Goal: Task Accomplishment & Management: Use online tool/utility

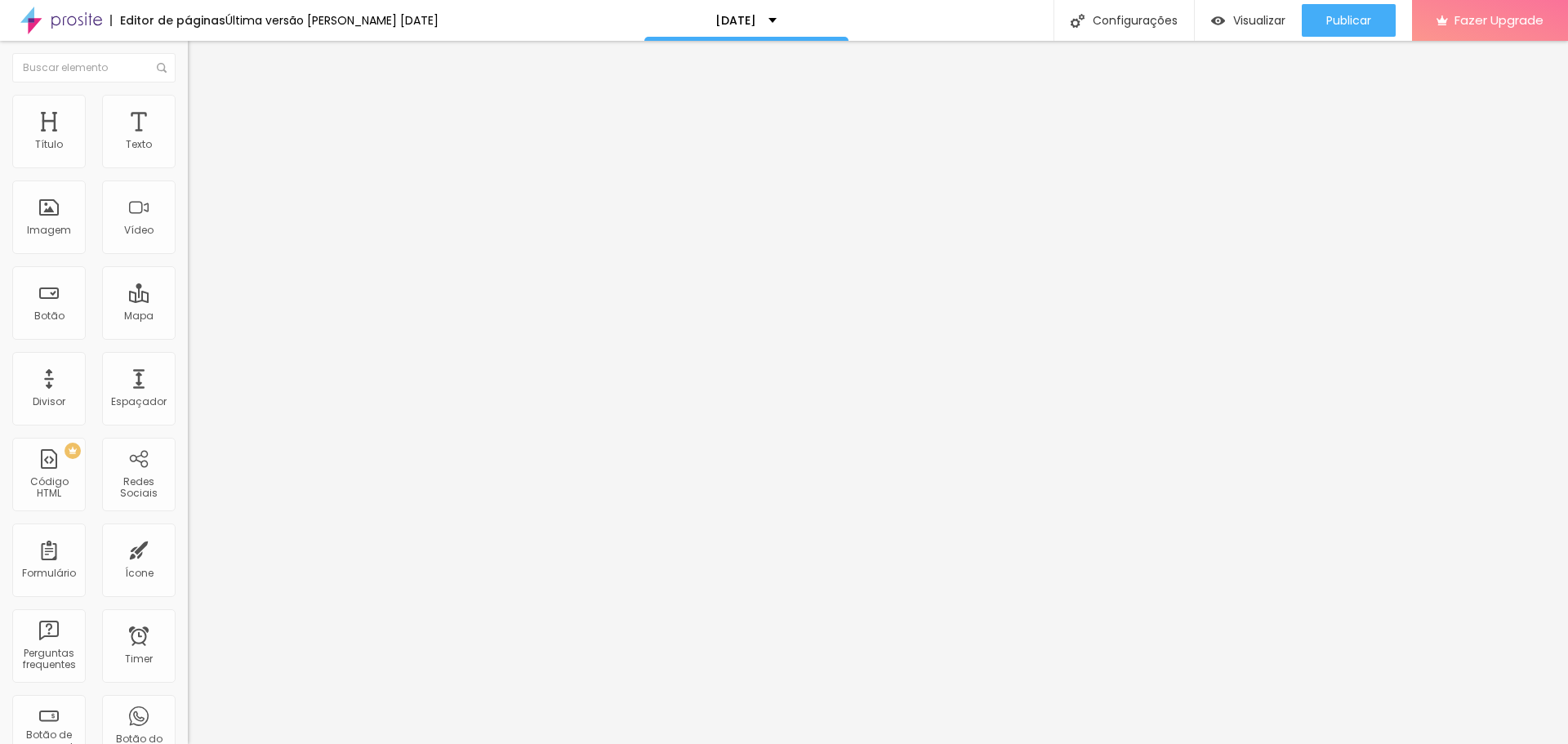
click at [188, 141] on span "Trocar imagem" at bounding box center [232, 134] width 89 height 14
click at [188, 123] on li "Avançado" at bounding box center [281, 119] width 188 height 17
click at [188, 102] on img at bounding box center [195, 101] width 15 height 15
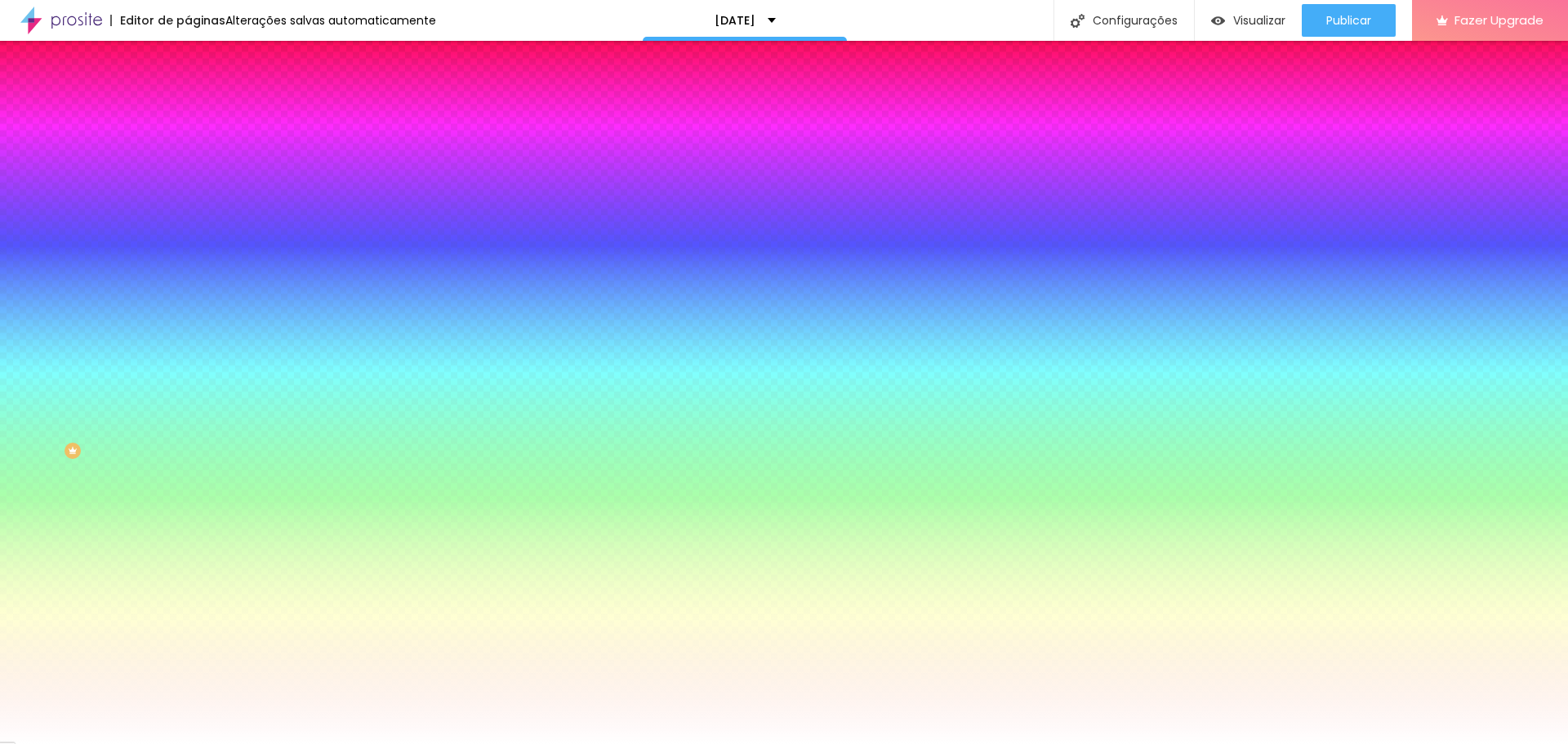
click at [188, 222] on div at bounding box center [281, 222] width 188 height 0
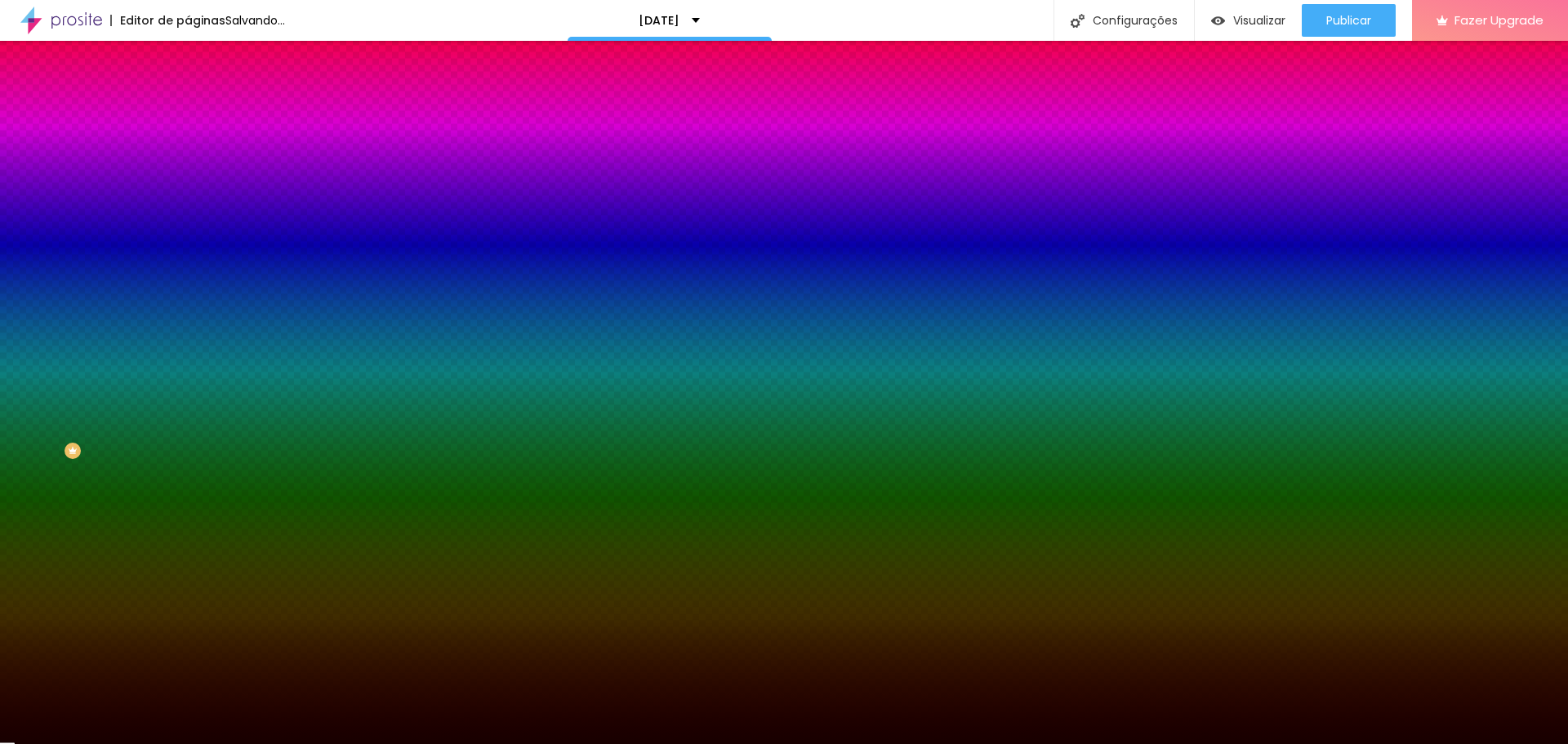
type input "#000000"
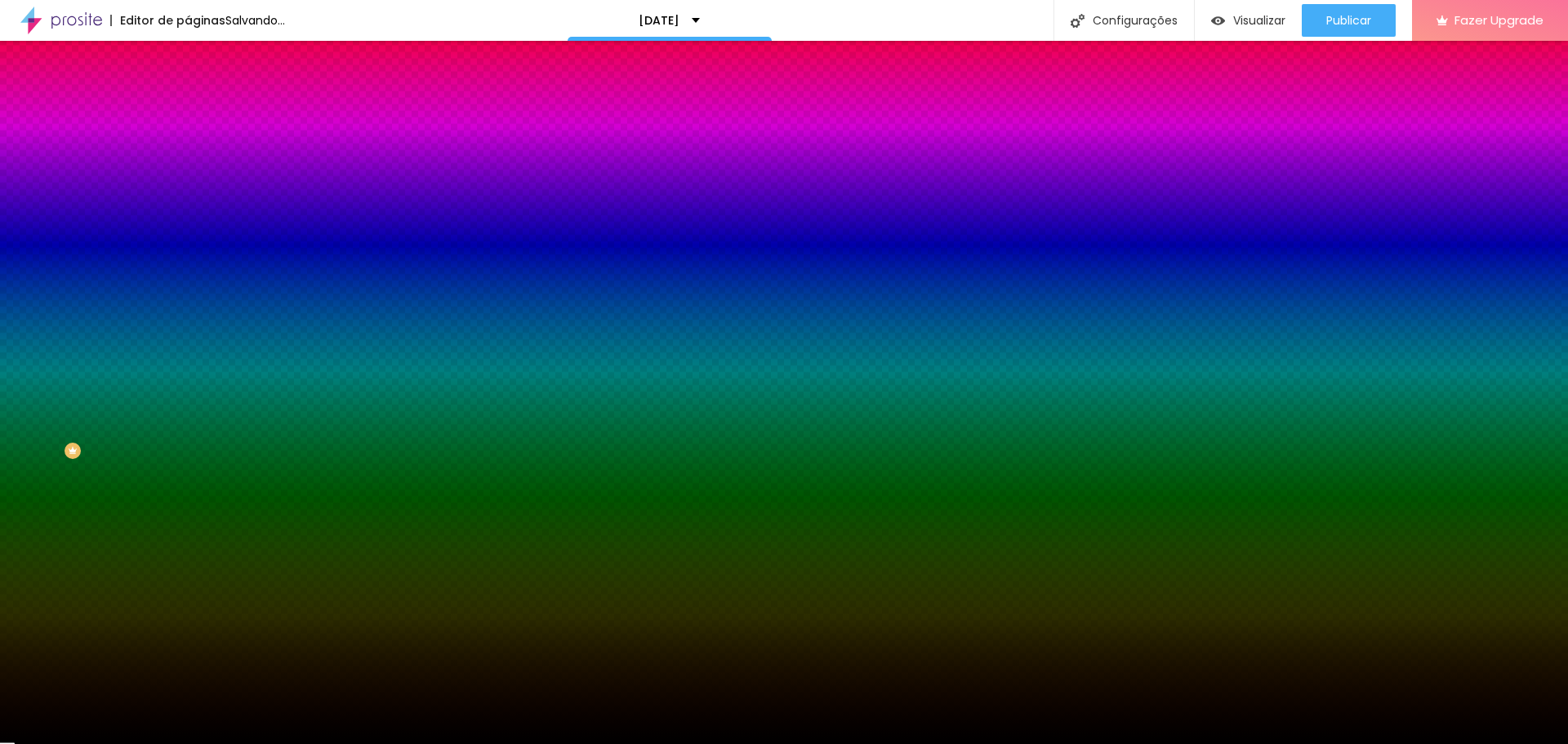
drag, startPoint x: 90, startPoint y: 408, endPoint x: 141, endPoint y: 460, distance: 72.8
click at [188, 460] on div "Editar Seção Conteúdo Estilo Avançado Imagem de fundo Adicionar imagem Efeito d…" at bounding box center [281, 392] width 188 height 703
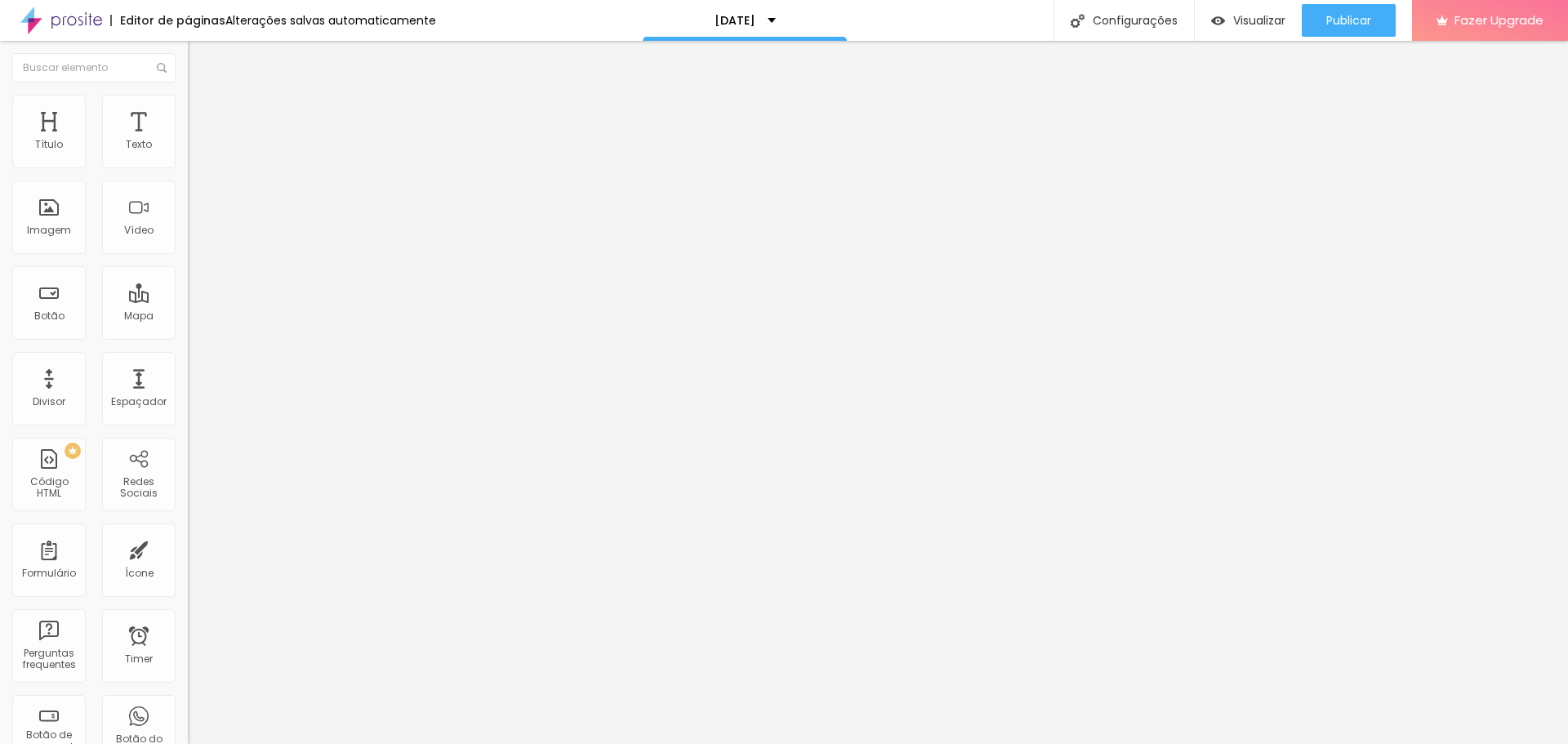
click at [188, 109] on li "Estilo" at bounding box center [281, 102] width 188 height 17
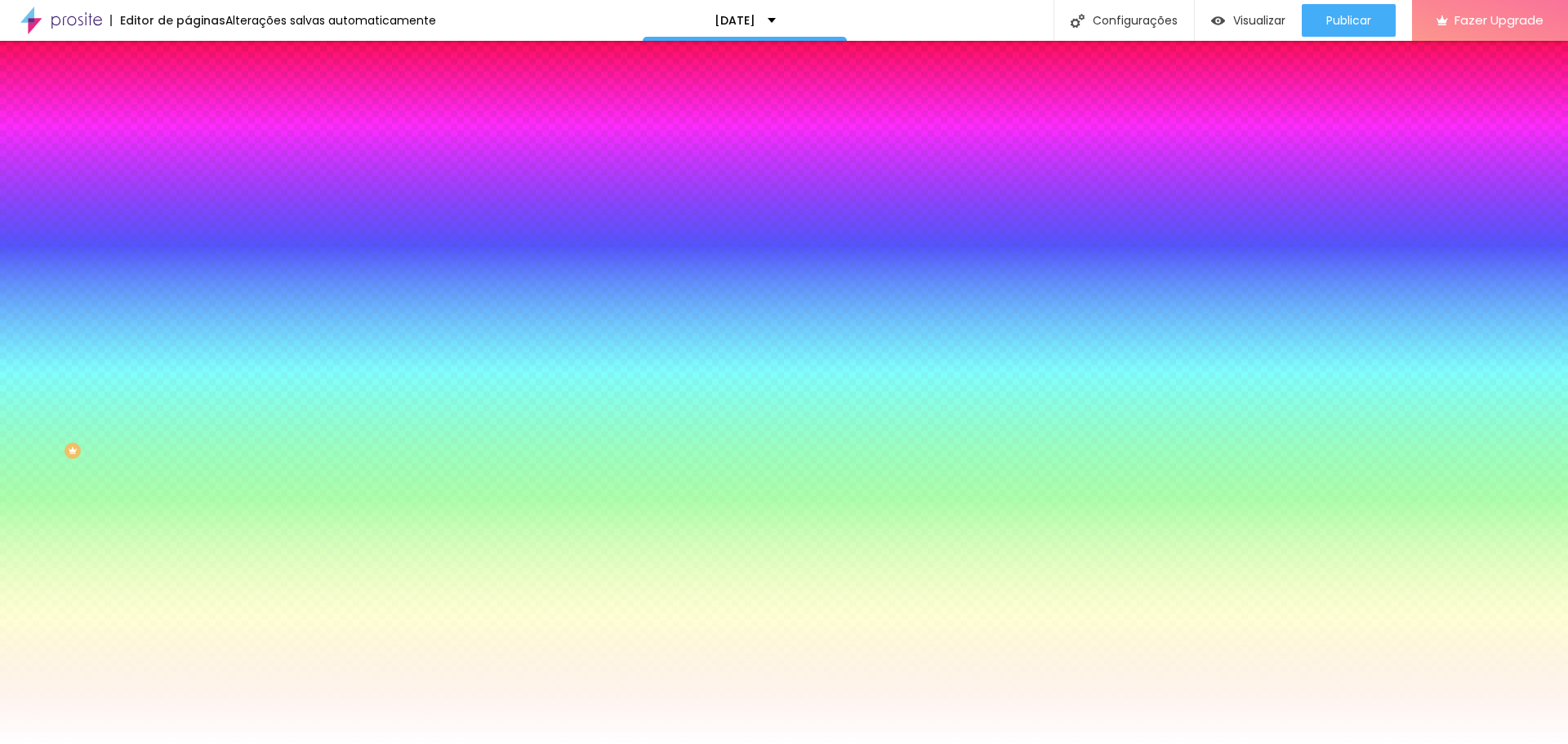
click at [277, 147] on img at bounding box center [282, 143] width 10 height 10
click at [188, 222] on div at bounding box center [281, 222] width 188 height 0
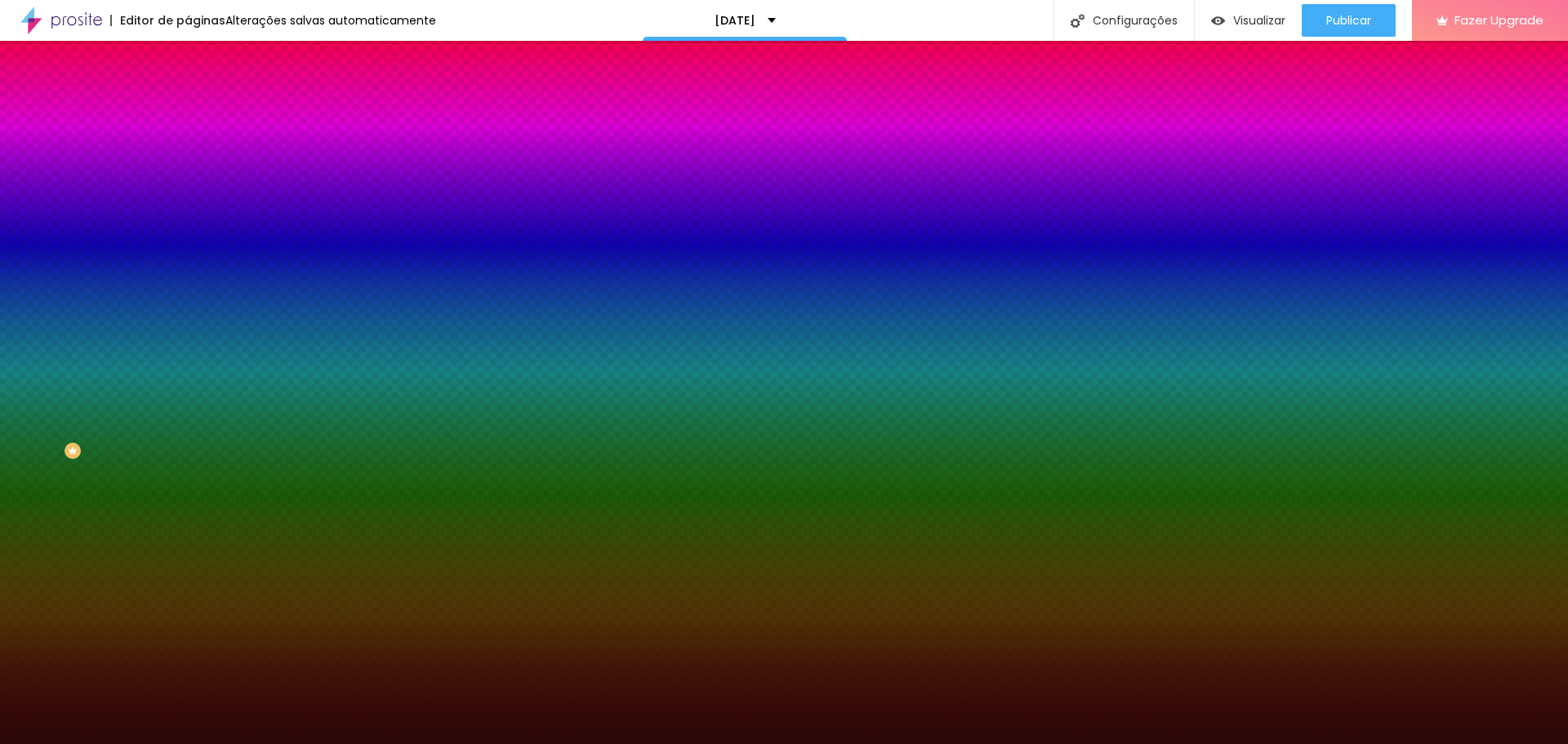
type input "#000000"
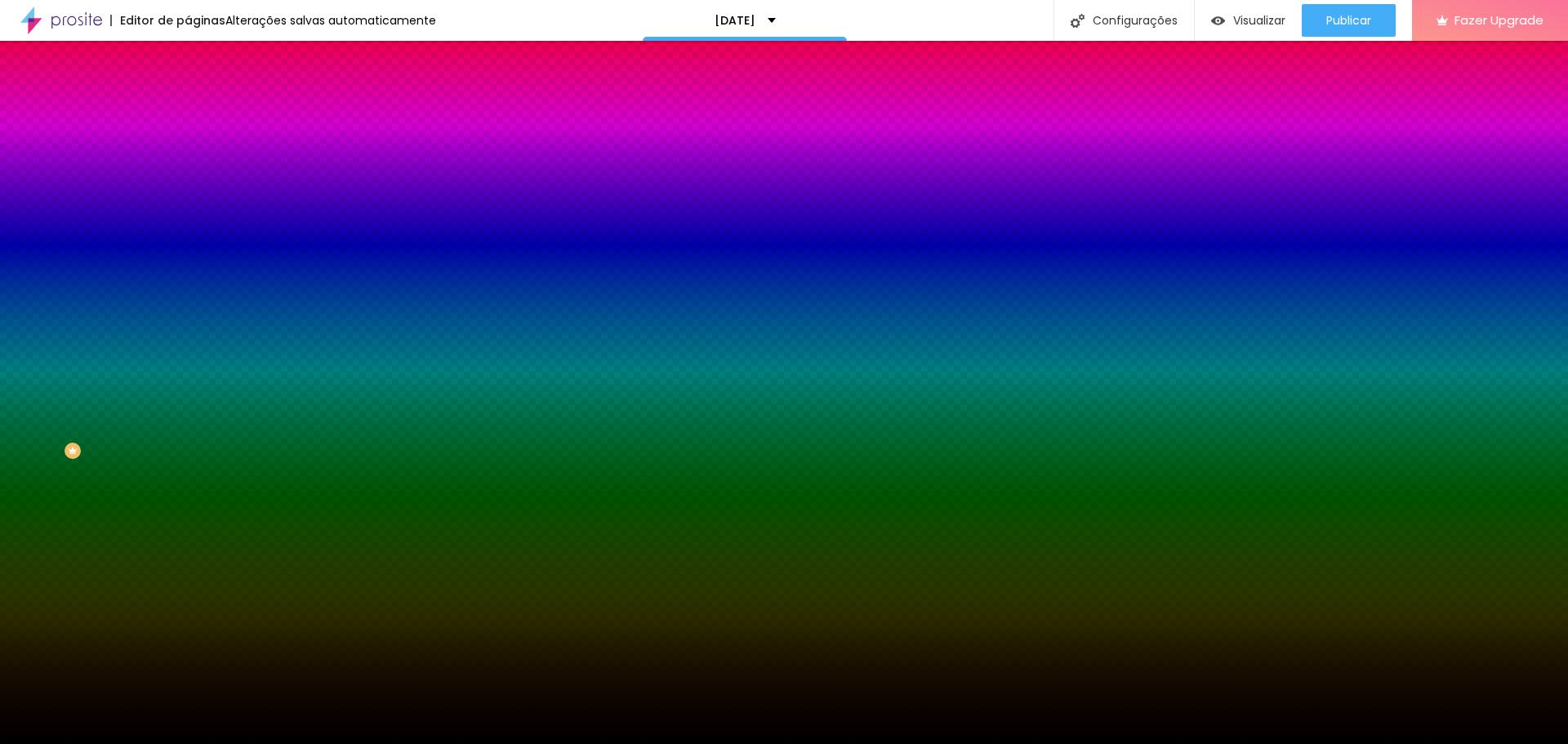
drag, startPoint x: 111, startPoint y: 419, endPoint x: 149, endPoint y: 456, distance: 53.0
click at [188, 455] on div "Editar Seção Conteúdo Estilo Avançado Imagem de fundo Adicionar imagem Efeito d…" at bounding box center [281, 392] width 188 height 703
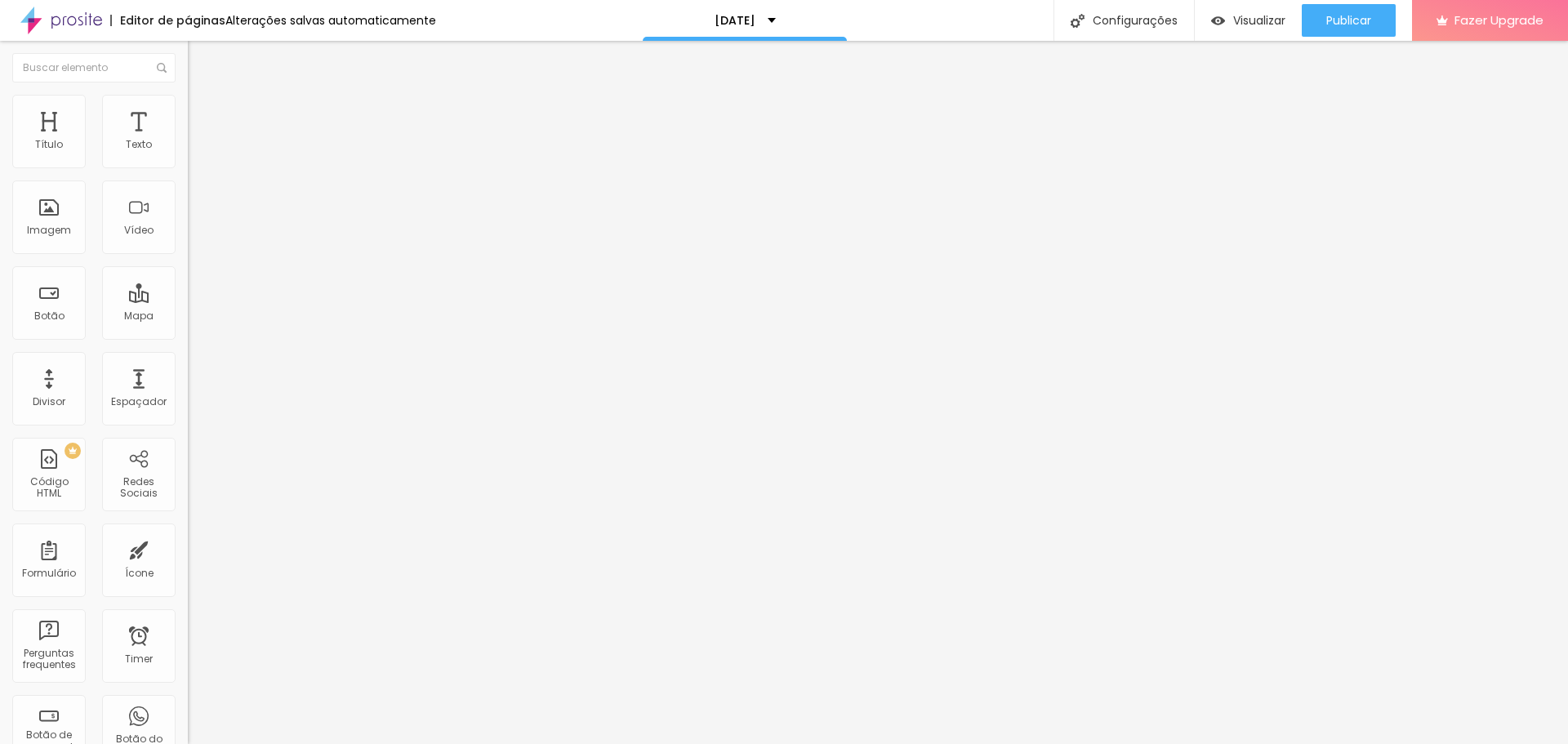
click at [203, 112] on span "Estilo" at bounding box center [215, 106] width 26 height 14
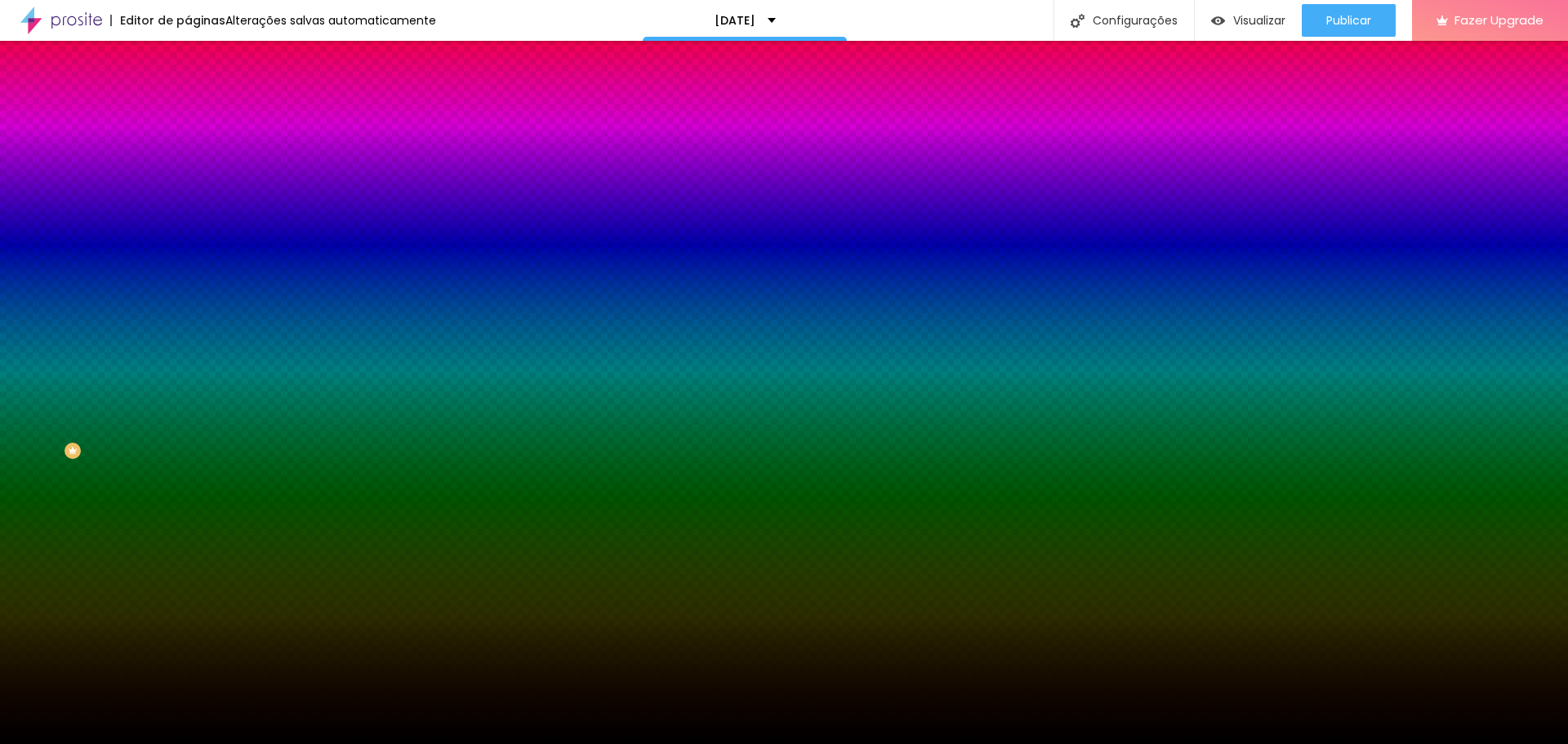
click at [188, 222] on div at bounding box center [281, 222] width 188 height 0
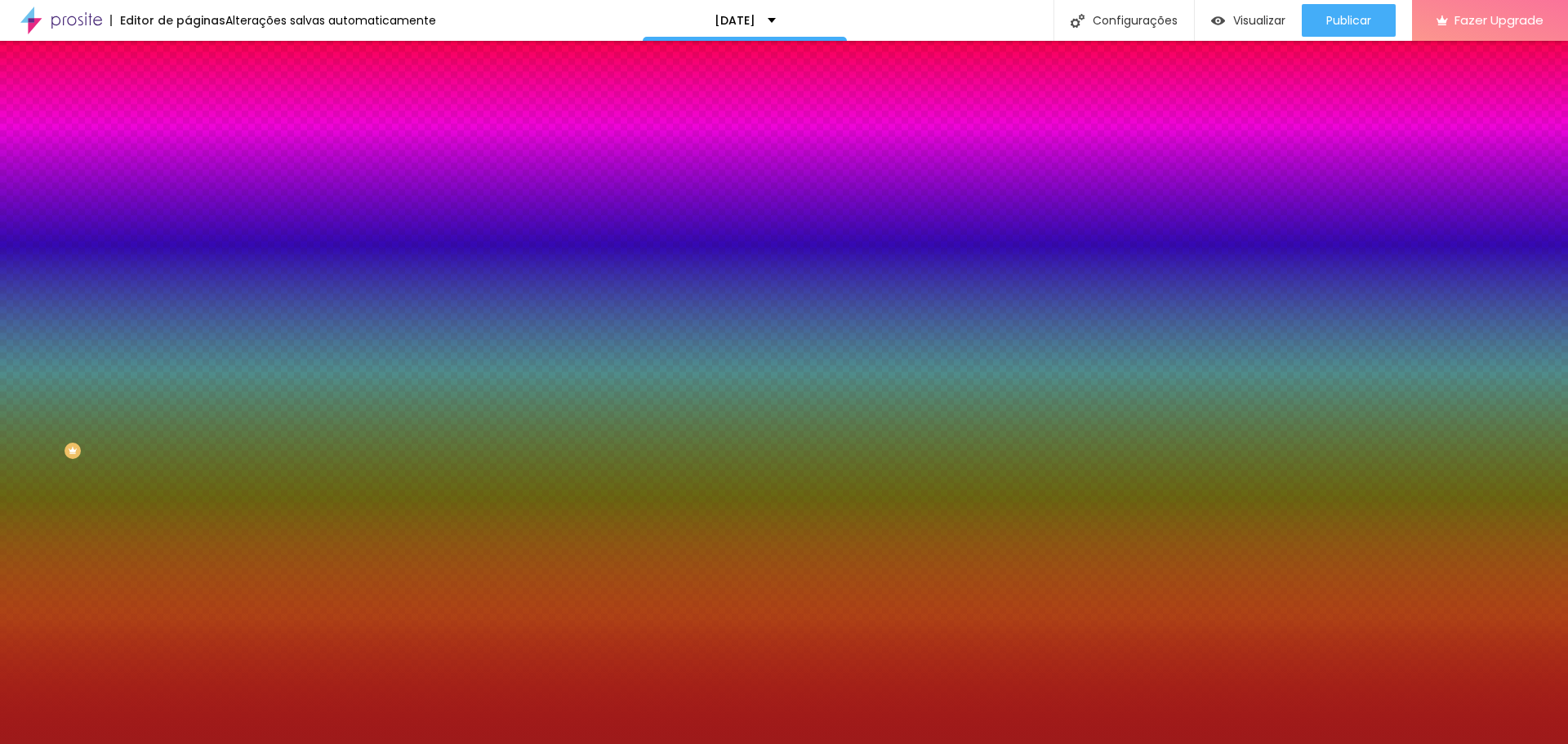
type input "#000000"
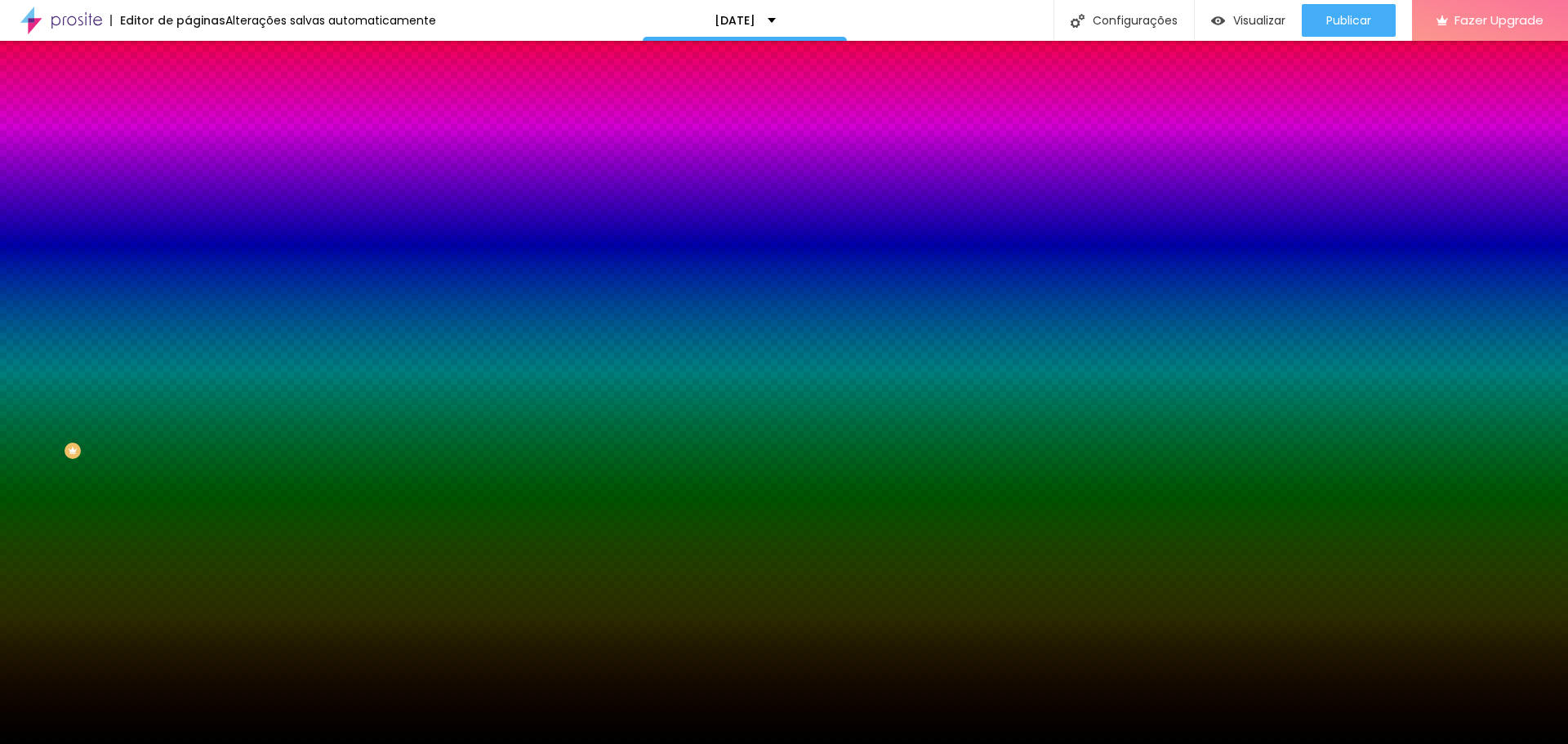
drag, startPoint x: 118, startPoint y: 375, endPoint x: 149, endPoint y: 484, distance: 113.3
click at [188, 484] on div "Editar Seção Conteúdo Estilo Avançado Imagem de fundo Adicionar imagem Efeito d…" at bounding box center [281, 392] width 188 height 703
click at [188, 170] on span "Nenhum" at bounding box center [208, 163] width 42 height 14
click at [188, 111] on li "Avançado" at bounding box center [281, 119] width 188 height 17
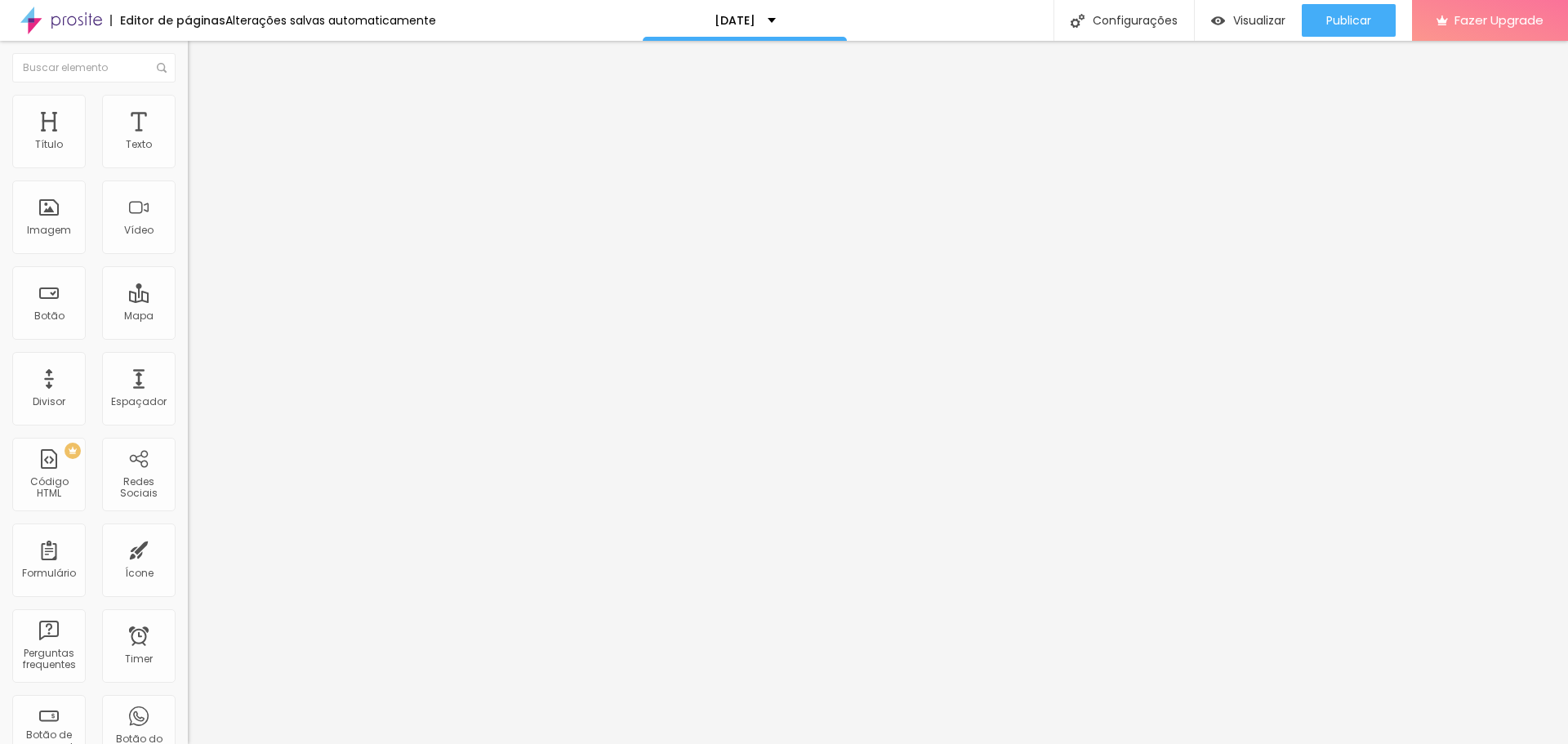
click at [188, 713] on div at bounding box center [281, 713] width 188 height 0
click at [188, 703] on div at bounding box center [281, 703] width 188 height 0
click at [188, 111] on li "Avançado" at bounding box center [281, 119] width 188 height 17
click at [188, 104] on li "Estilo" at bounding box center [281, 102] width 188 height 17
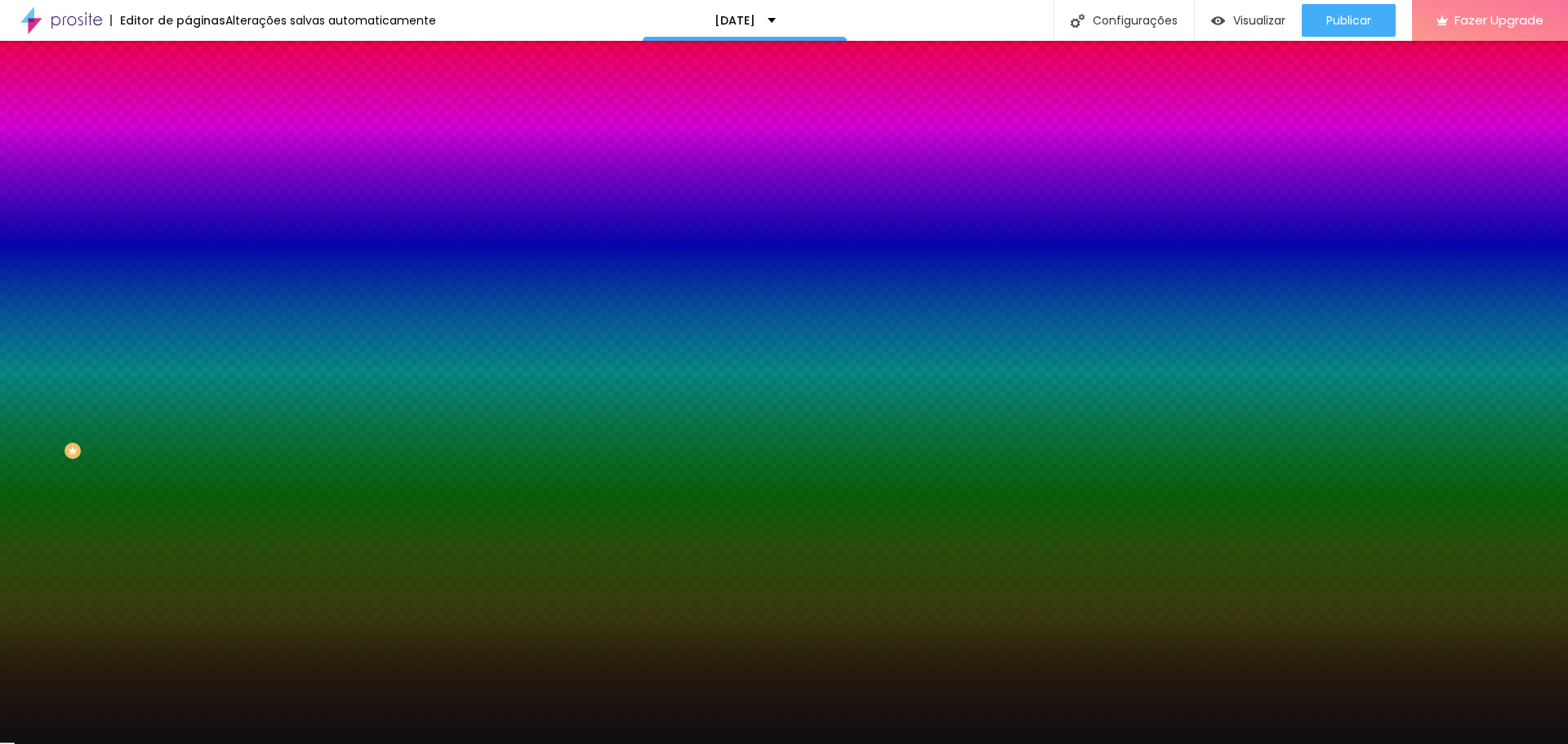
click at [203, 96] on span "Conteúdo" at bounding box center [228, 89] width 51 height 14
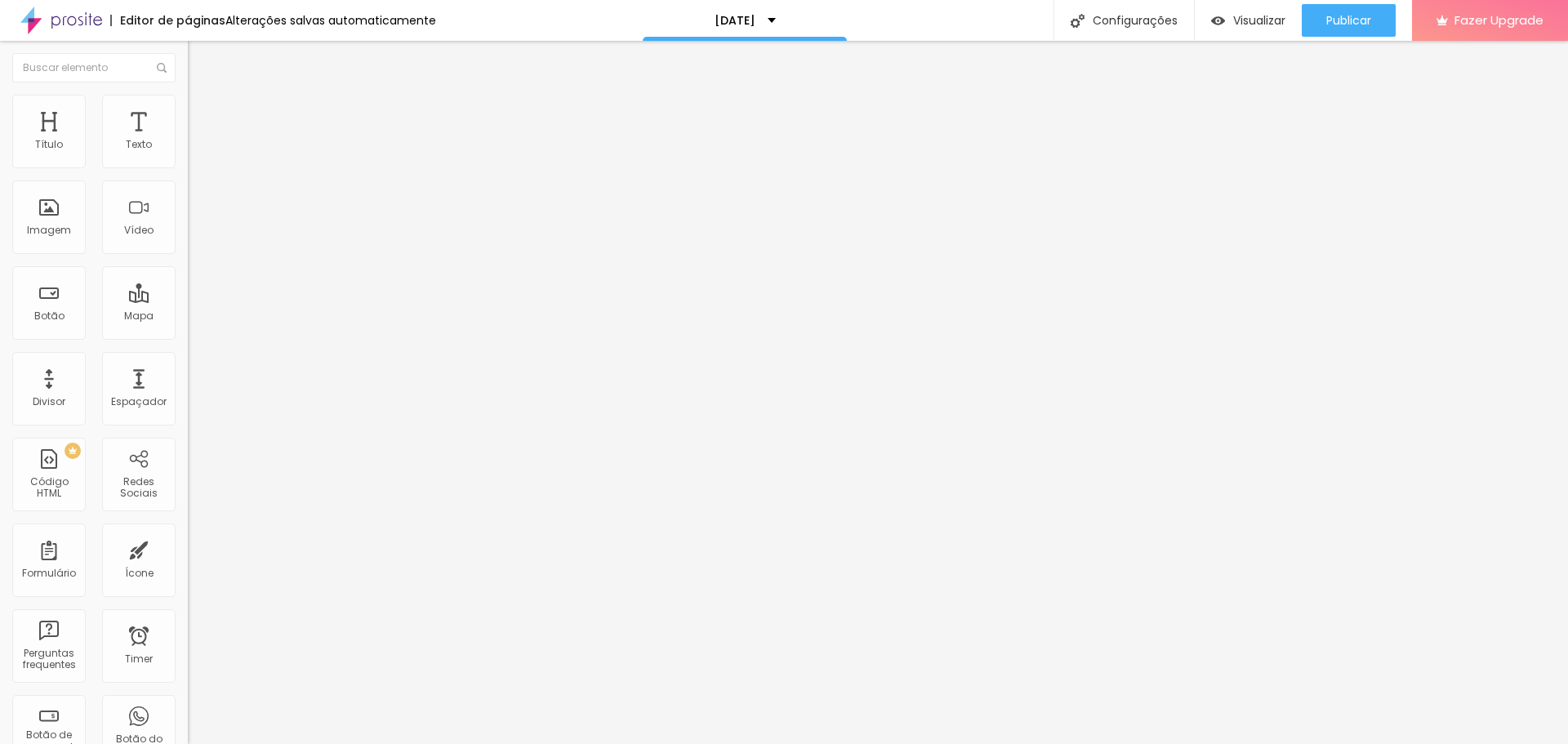
click at [188, 111] on img at bounding box center [195, 118] width 15 height 15
click at [188, 104] on ul "Conteúdo Estilo Avançado" at bounding box center [281, 103] width 188 height 49
click at [188, 105] on img at bounding box center [195, 101] width 15 height 15
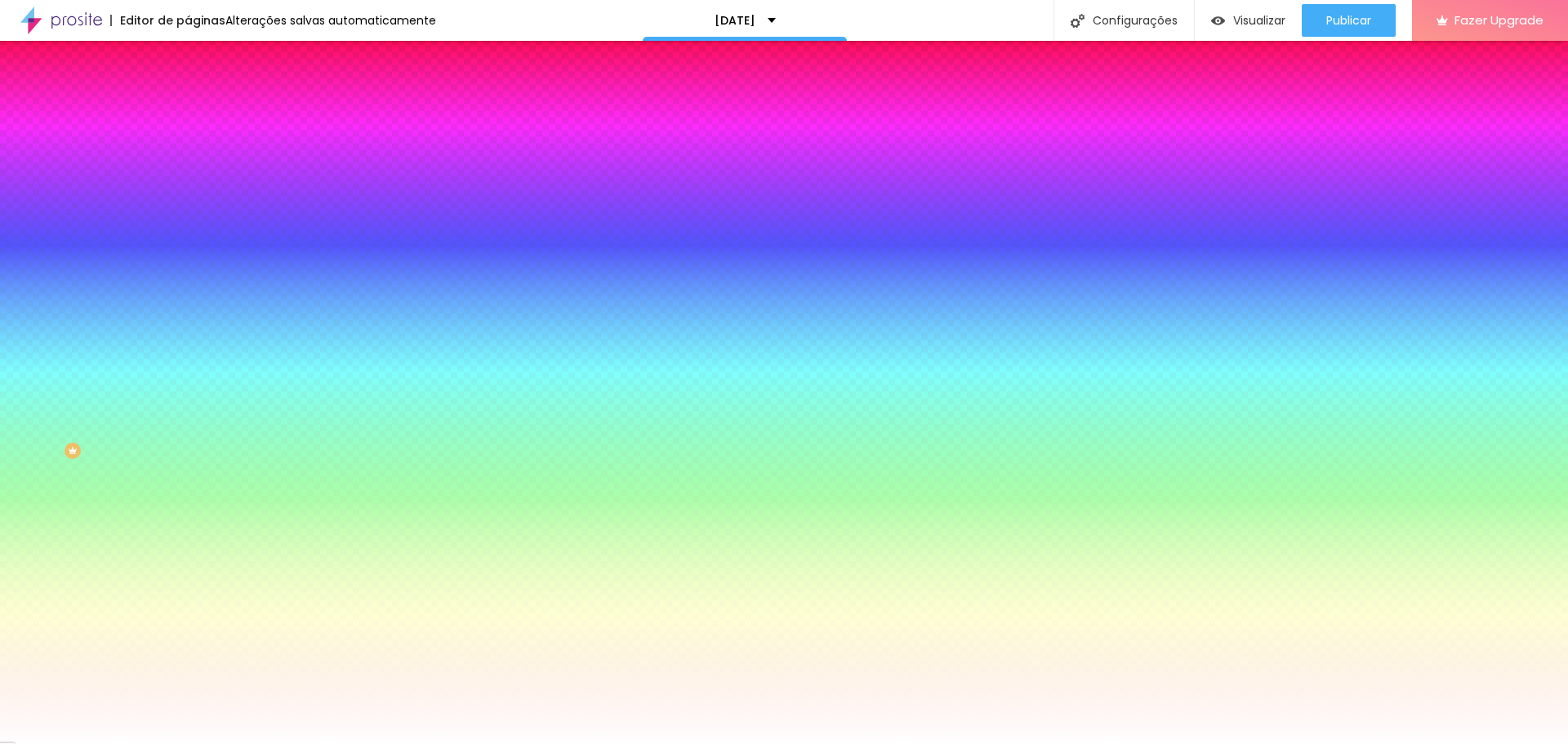
click at [188, 156] on div at bounding box center [281, 156] width 188 height 0
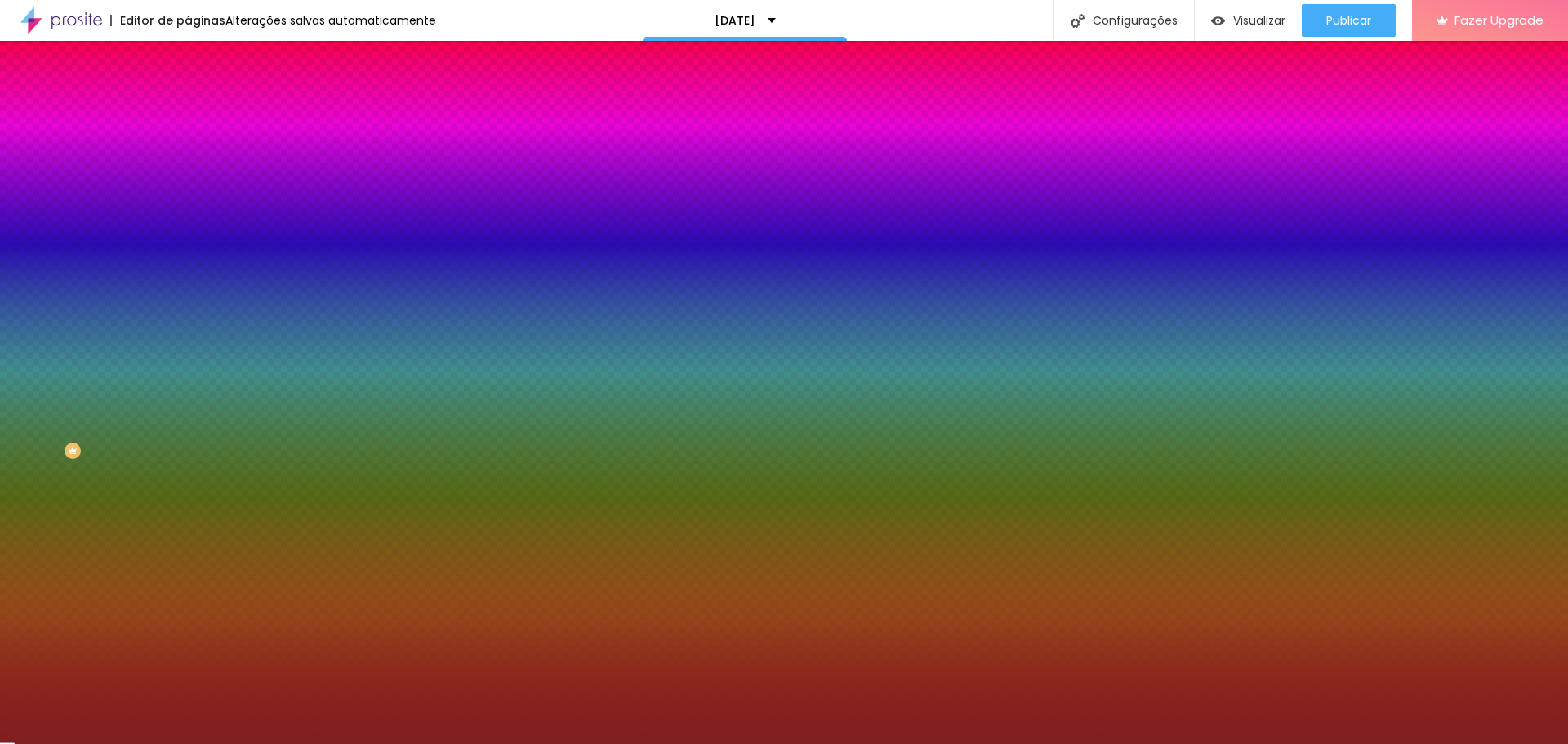
type input "#000000"
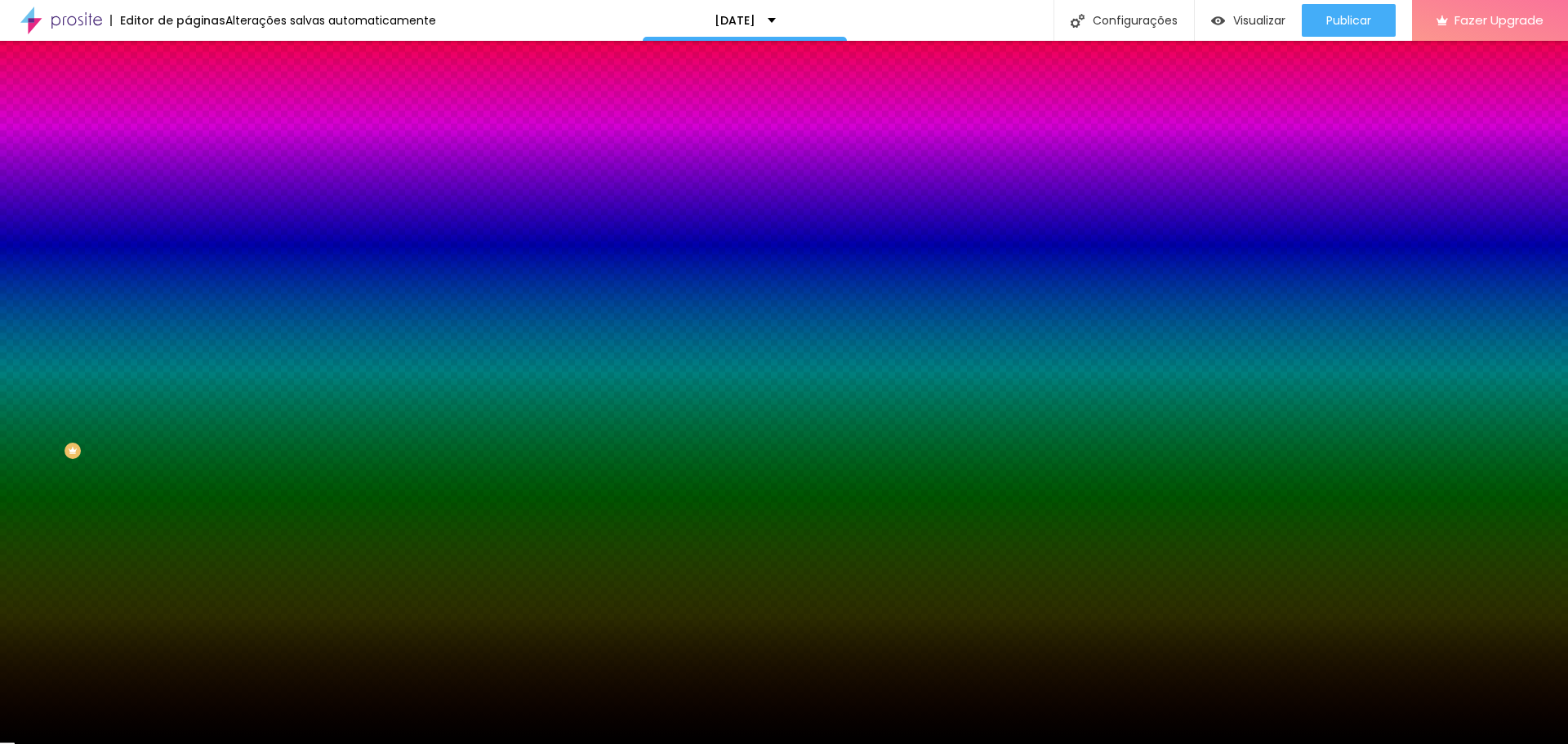
drag, startPoint x: 104, startPoint y: 250, endPoint x: 161, endPoint y: 353, distance: 117.7
click at [188, 353] on div "Editar Coluna Conteúdo Estilo Avançado Cor de fundo Voltar ao padrão #000000 0 …" at bounding box center [281, 392] width 188 height 703
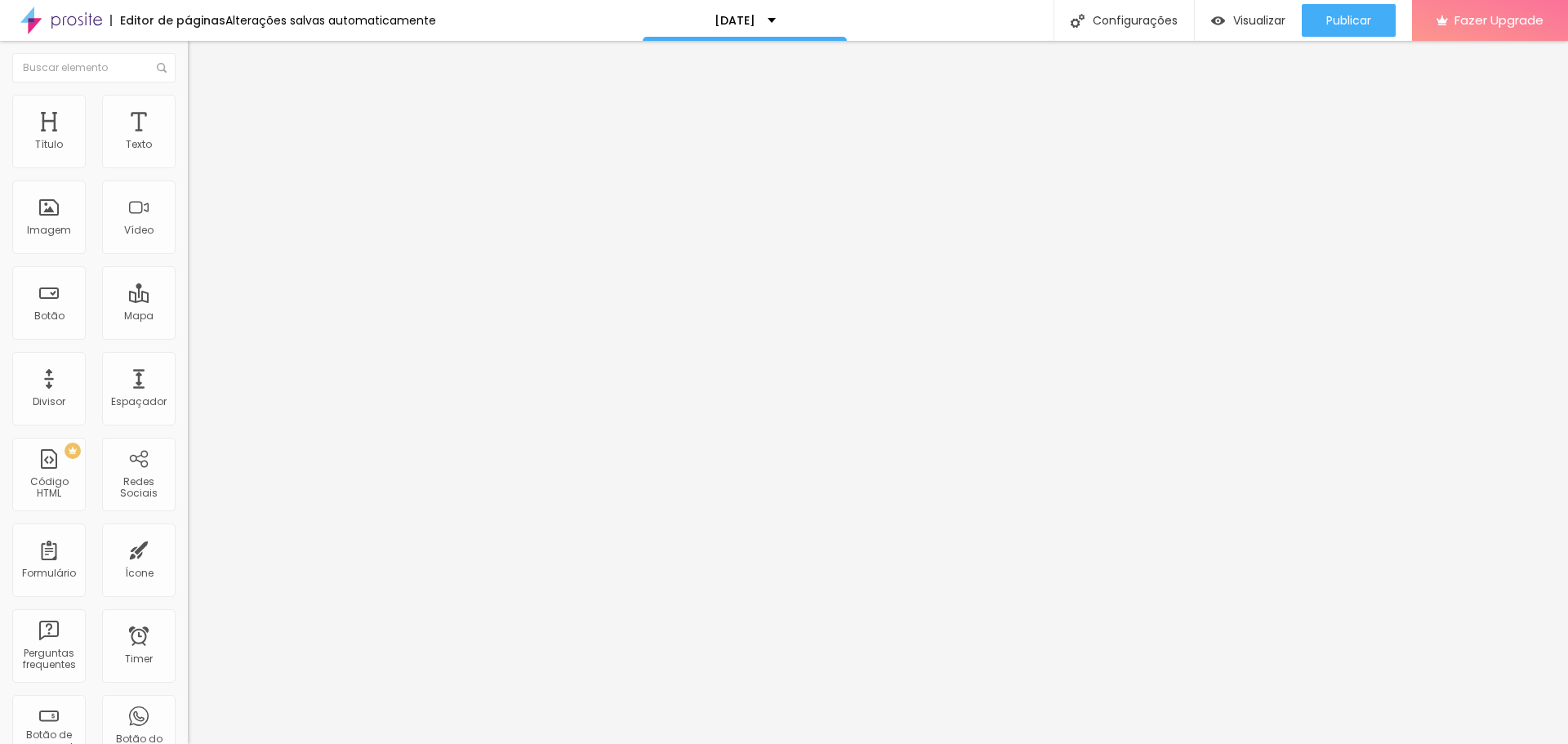
click at [203, 113] on span "Estilo" at bounding box center [215, 106] width 26 height 14
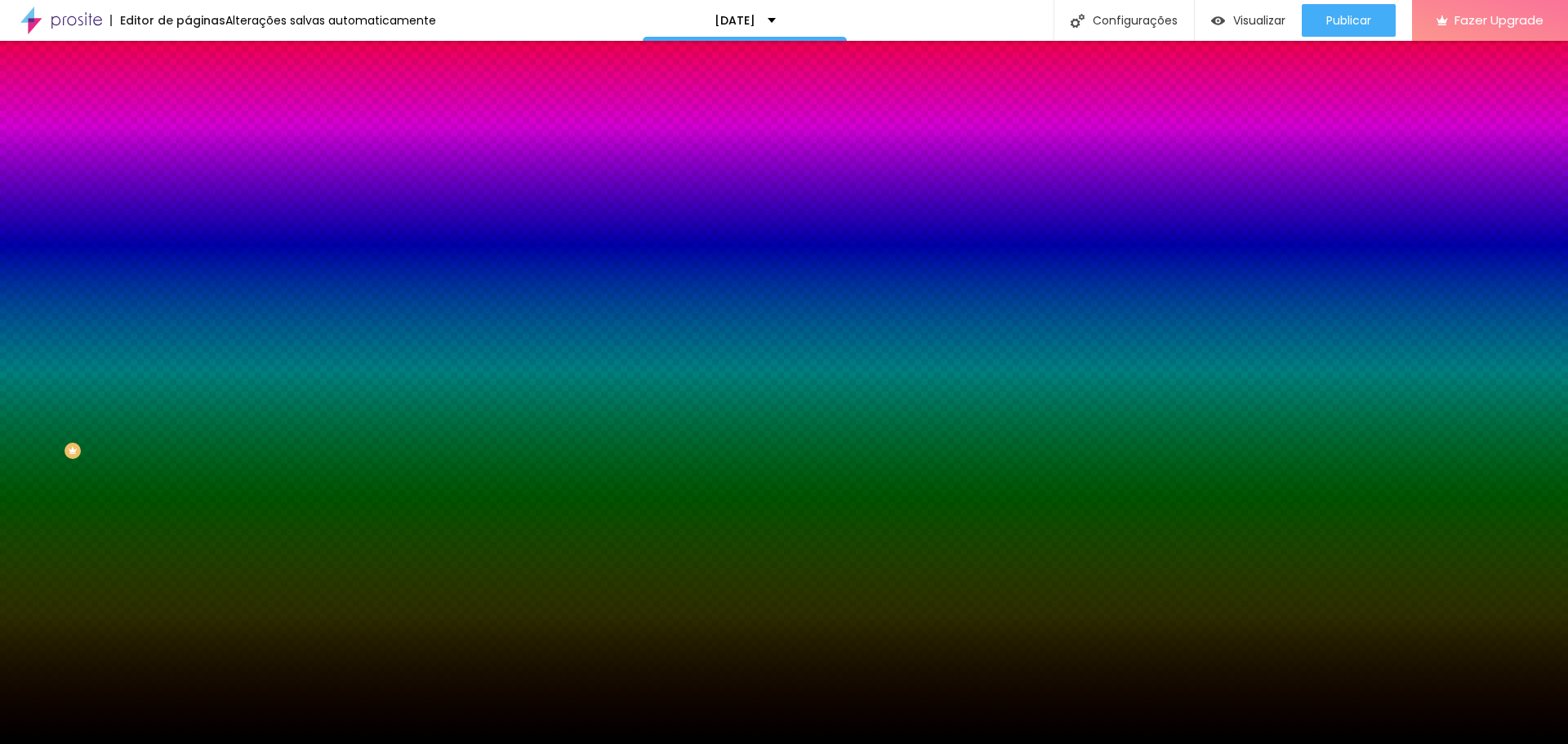
click at [188, 222] on div at bounding box center [281, 222] width 188 height 0
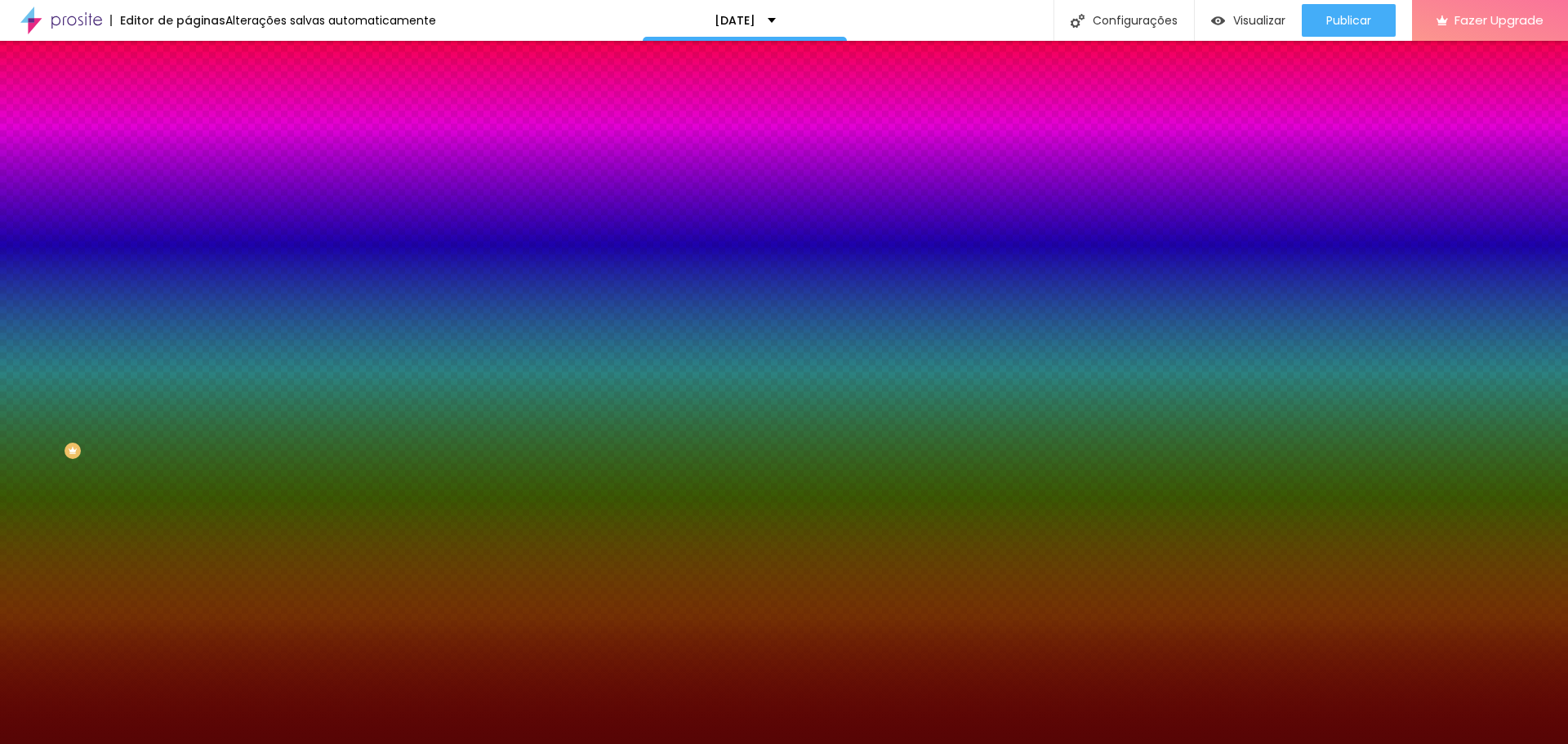
type input "#000000"
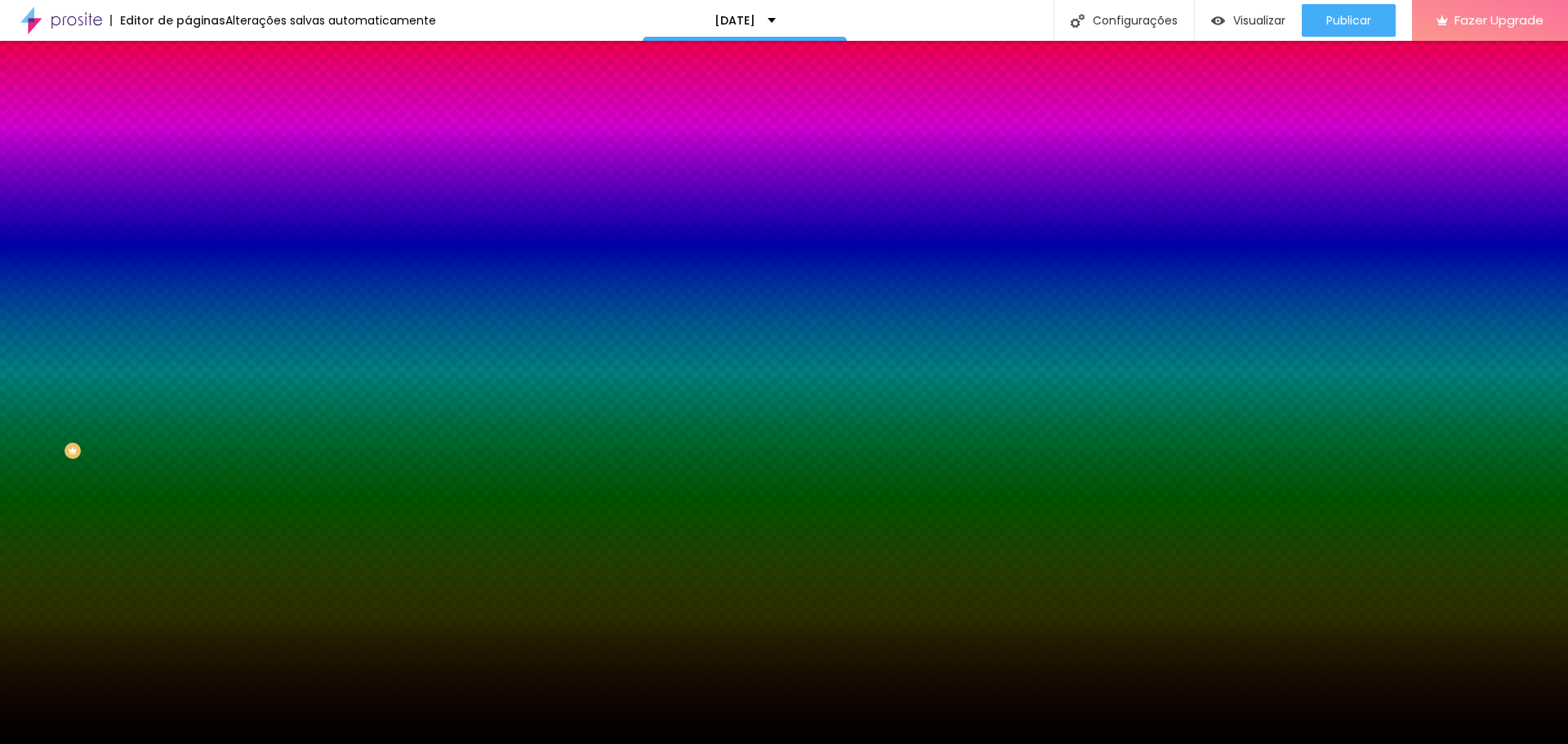
drag, startPoint x: 126, startPoint y: 408, endPoint x: 136, endPoint y: 460, distance: 53.0
click at [188, 460] on div "Editar Seção Conteúdo Estilo Avançado Imagem de fundo Adicionar imagem Efeito d…" at bounding box center [281, 392] width 188 height 703
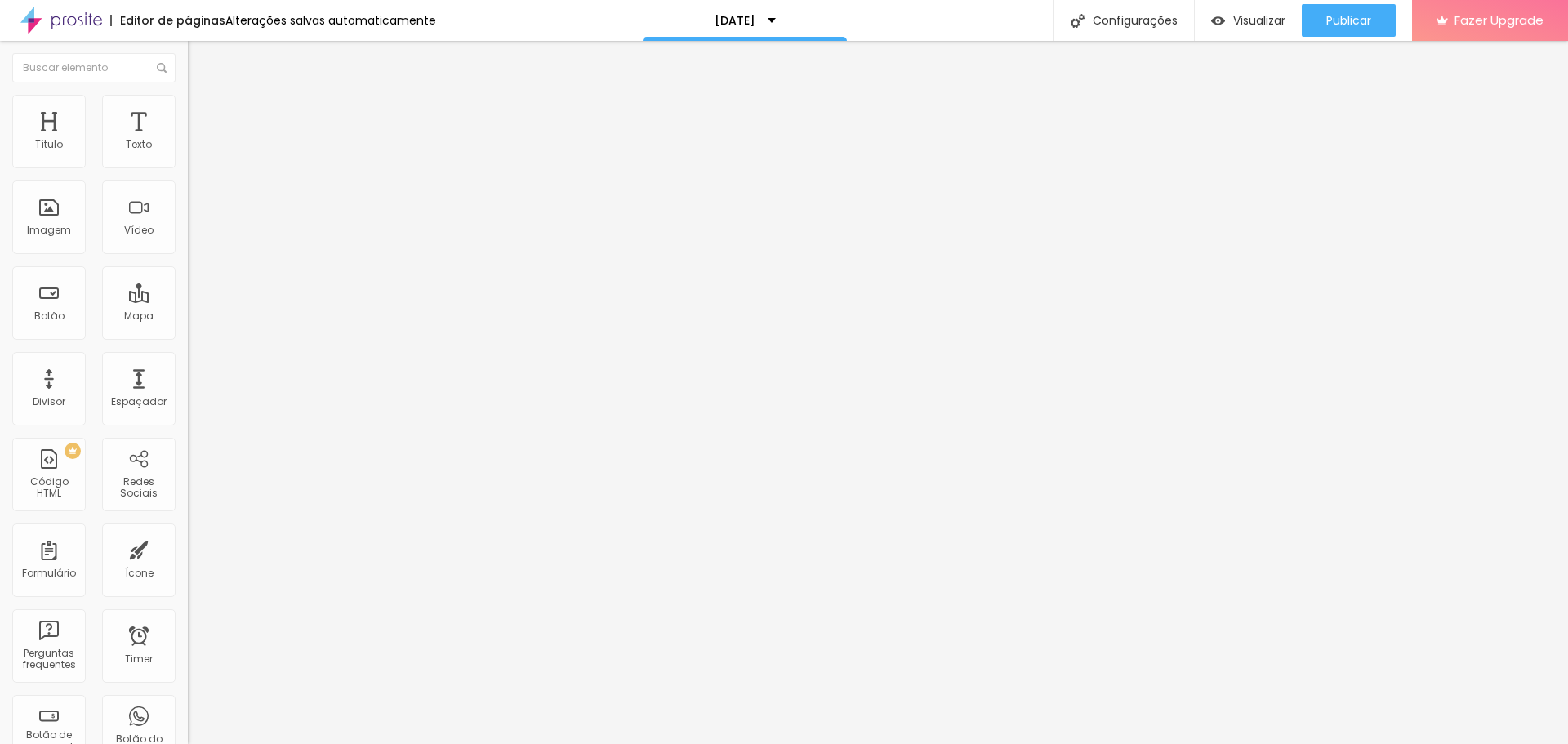
click at [188, 307] on div at bounding box center [281, 307] width 188 height 0
click at [188, 244] on span "4:3 Standard" at bounding box center [220, 237] width 66 height 14
click at [213, 263] on span "16:9" at bounding box center [222, 257] width 19 height 14
click at [203, 113] on span "Estilo" at bounding box center [215, 106] width 26 height 14
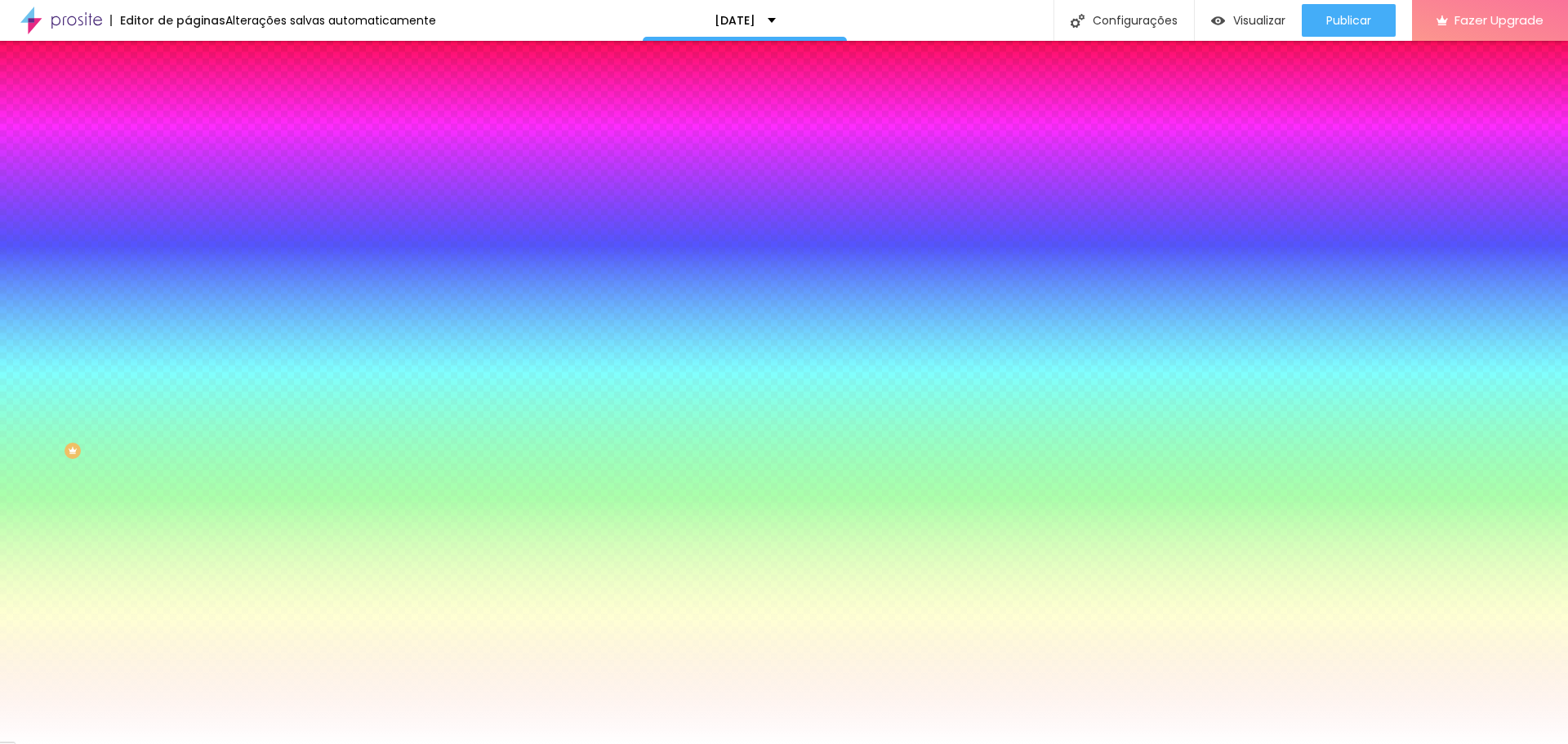
click at [188, 156] on div at bounding box center [281, 156] width 188 height 0
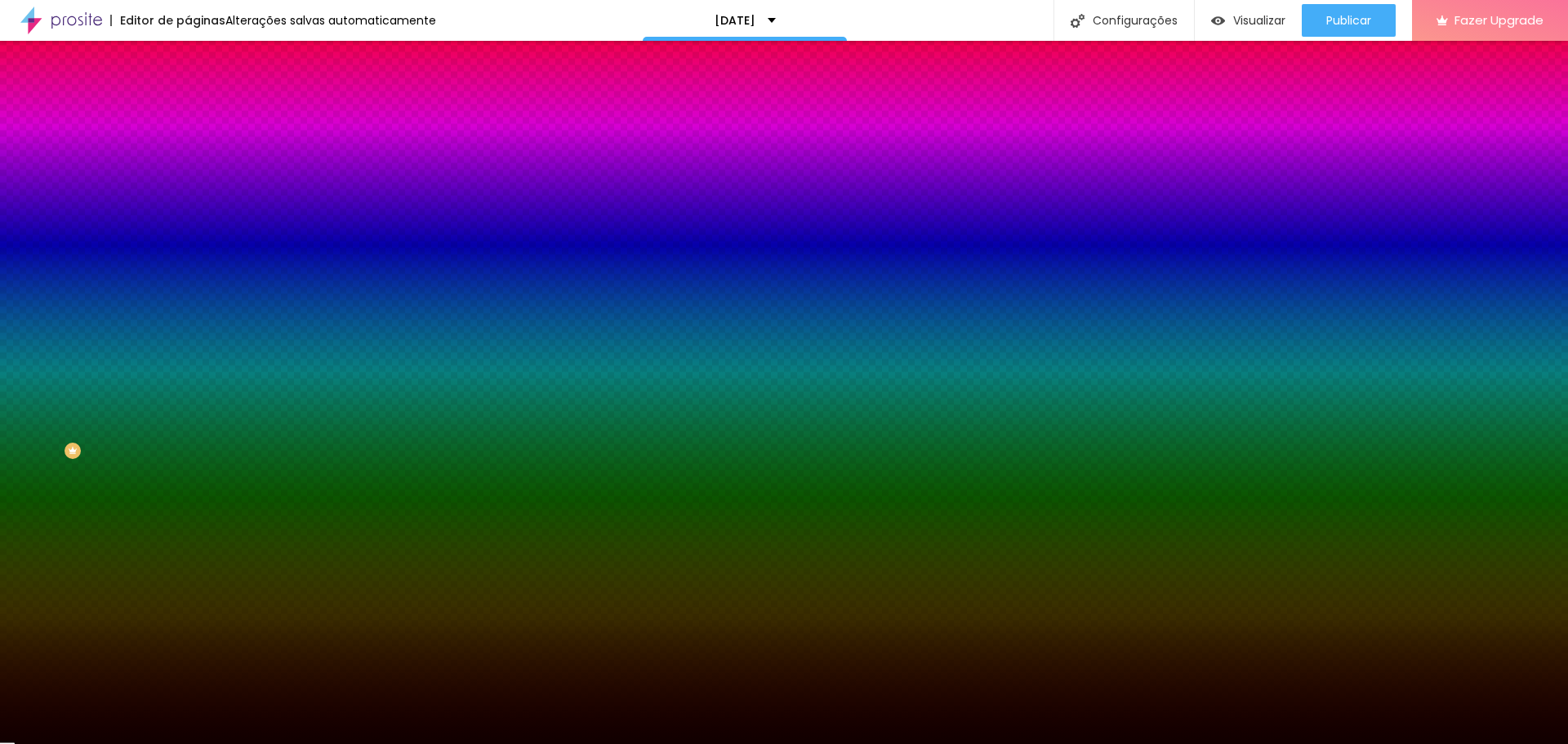
type input "#000000"
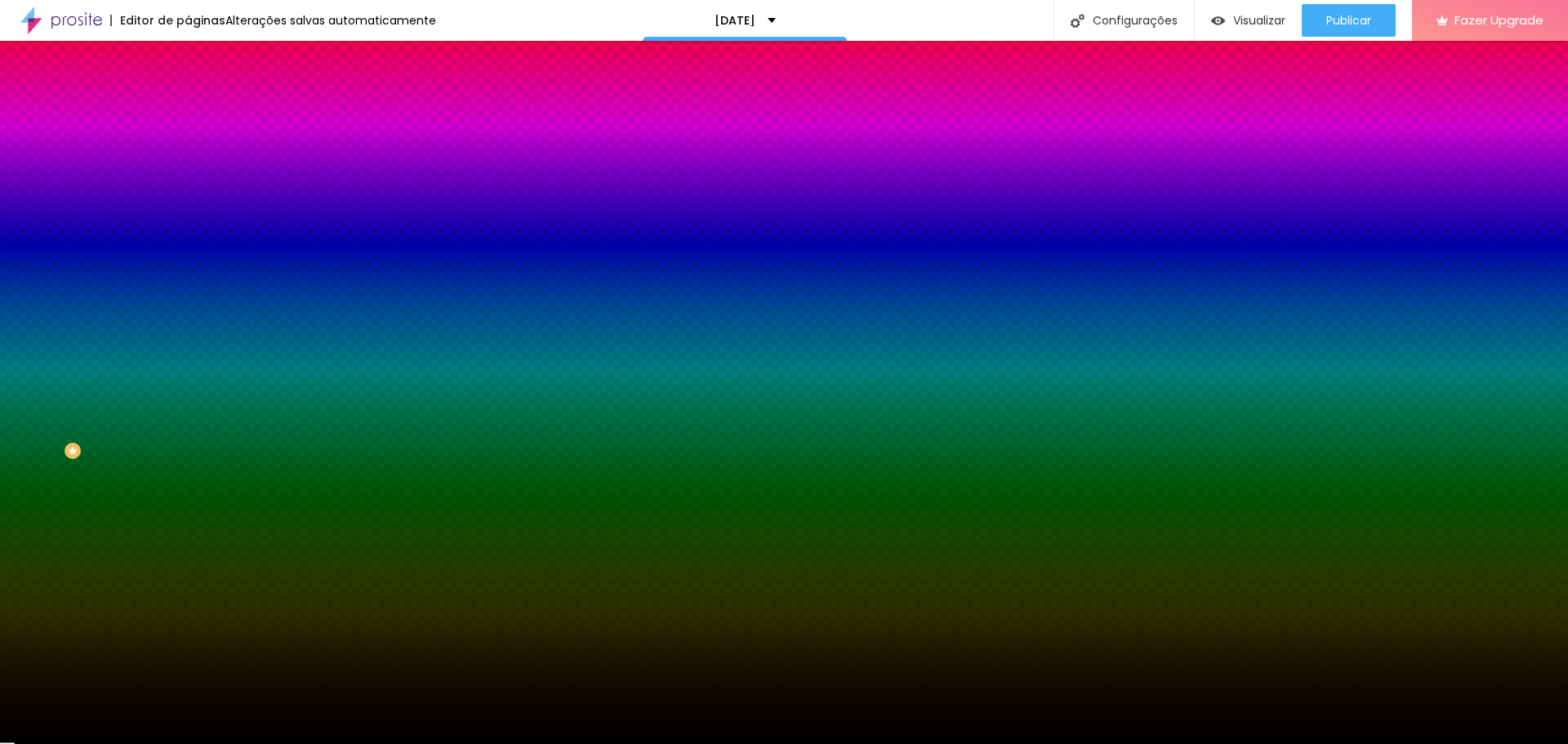
drag, startPoint x: 133, startPoint y: 276, endPoint x: 150, endPoint y: 344, distance: 70.1
click at [188, 344] on div "Editar Coluna Conteúdo Estilo Avançado Cor de fundo Voltar ao padrão #000000 0 …" at bounding box center [281, 392] width 188 height 703
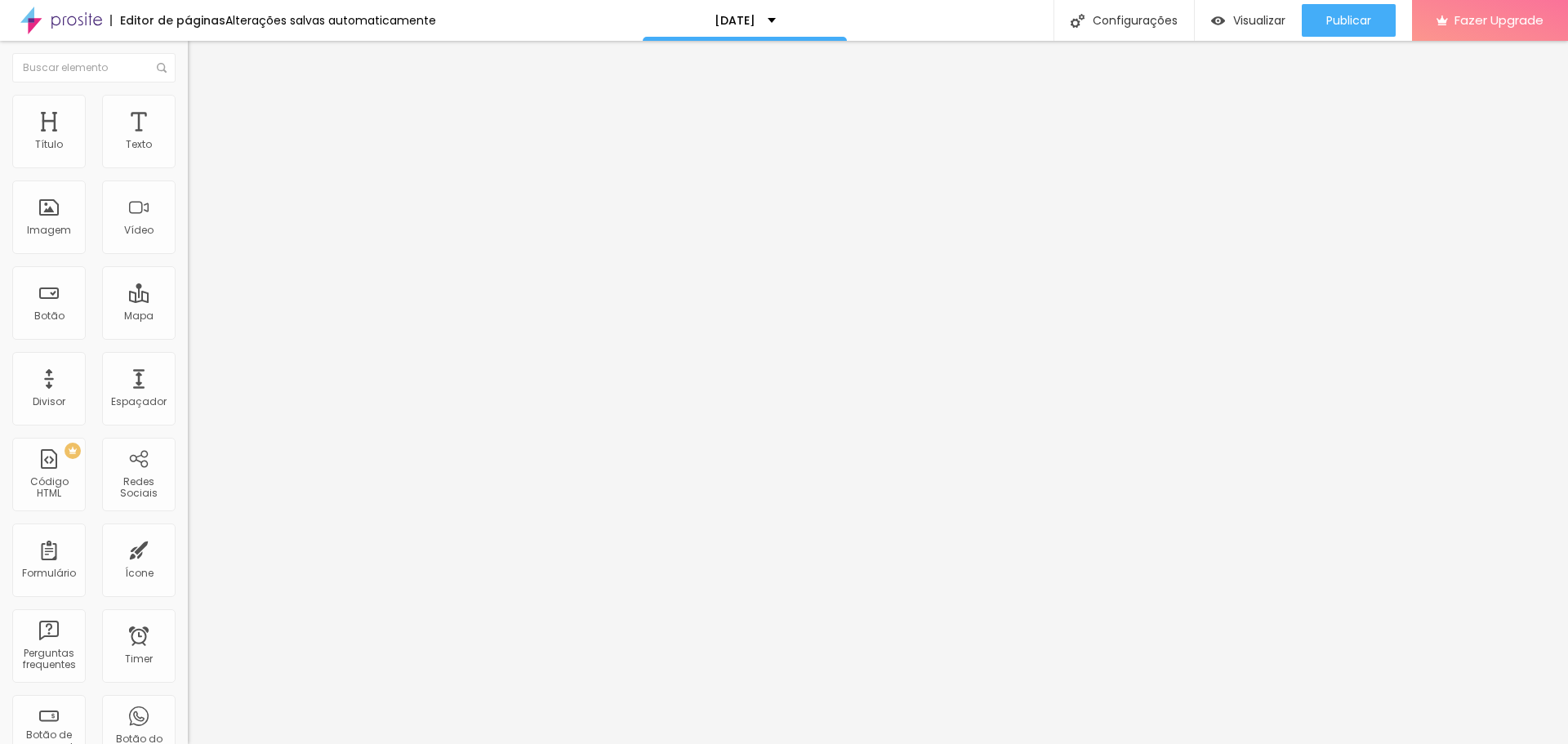
click at [203, 113] on span "Estilo" at bounding box center [215, 106] width 26 height 14
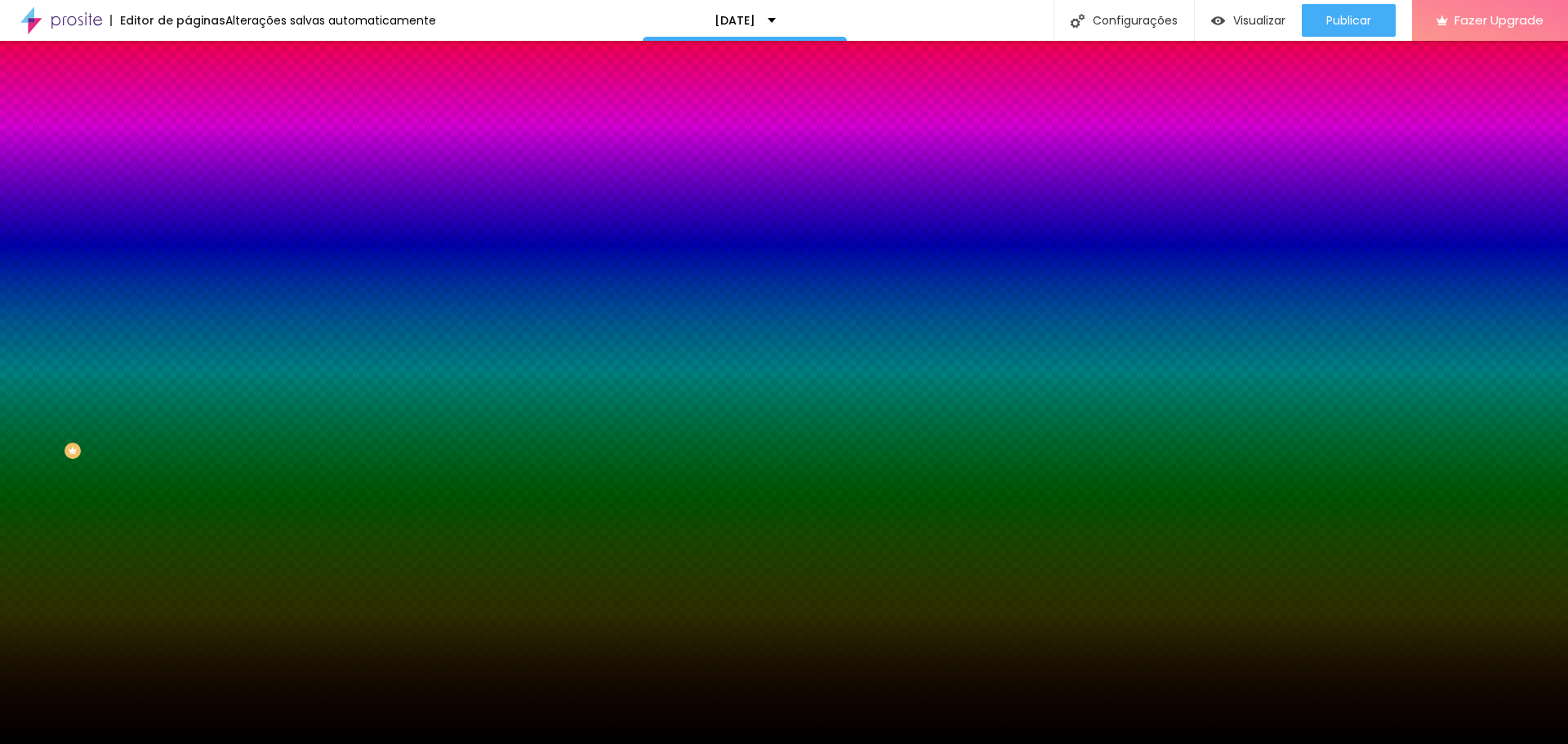
click at [188, 222] on div at bounding box center [281, 222] width 188 height 0
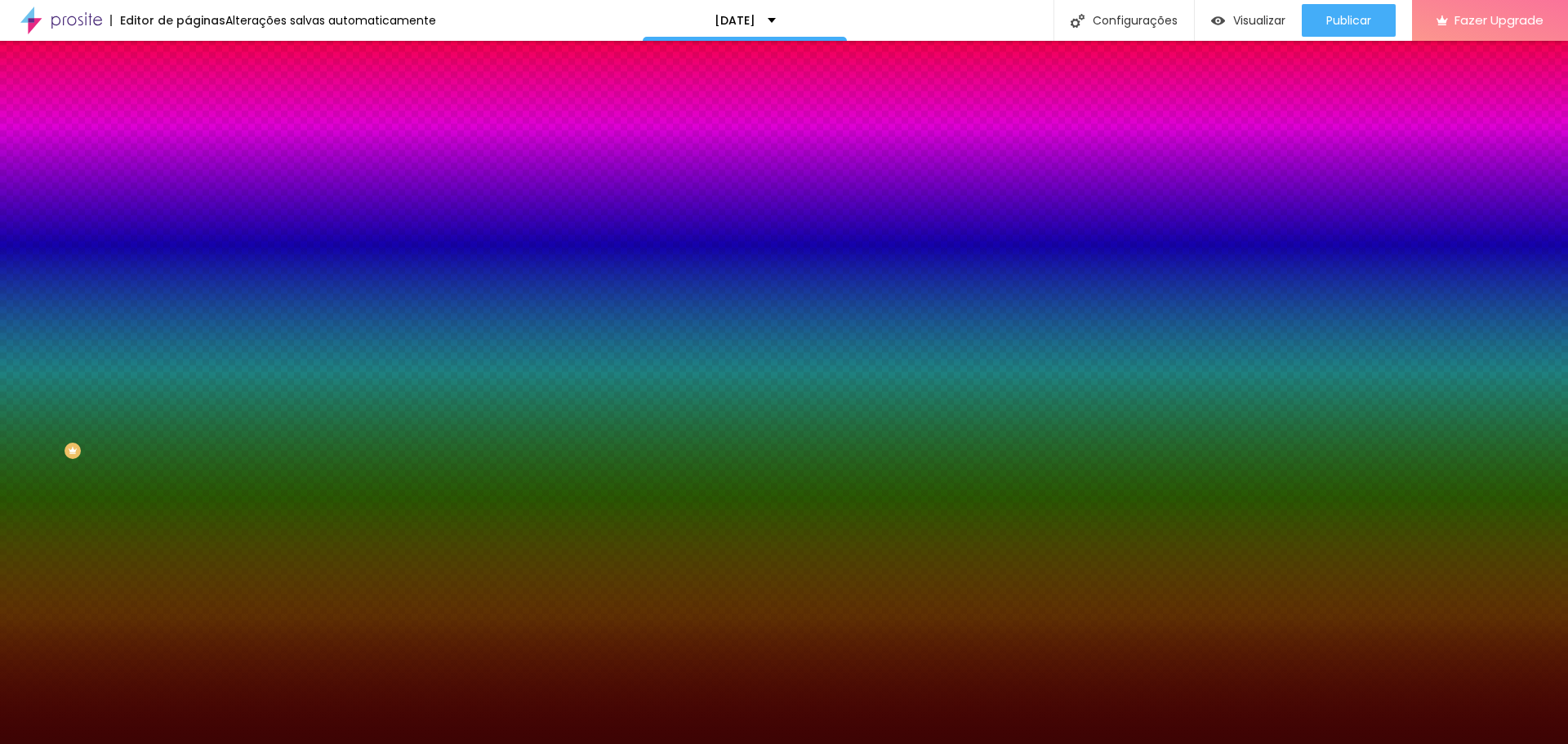
type input "#000000"
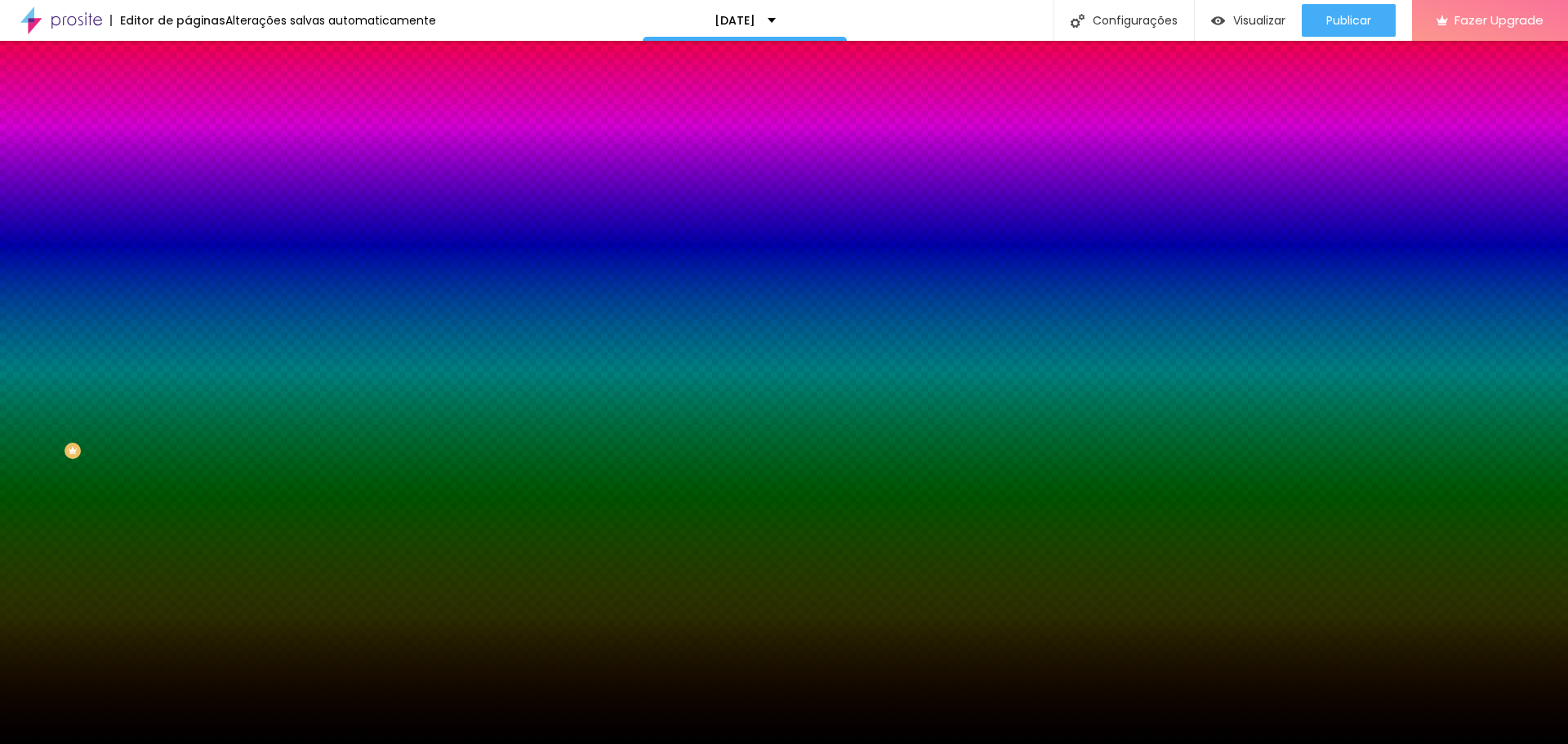
drag, startPoint x: 113, startPoint y: 349, endPoint x: 144, endPoint y: 469, distance: 123.9
click at [188, 475] on div "Editar Seção Conteúdo Estilo Avançado Imagem de fundo Adicionar imagem Efeito d…" at bounding box center [281, 392] width 188 height 703
click at [188, 170] on span "Nenhum" at bounding box center [208, 163] width 42 height 14
click at [195, 289] on icon "button" at bounding box center [196, 287] width 3 height 3
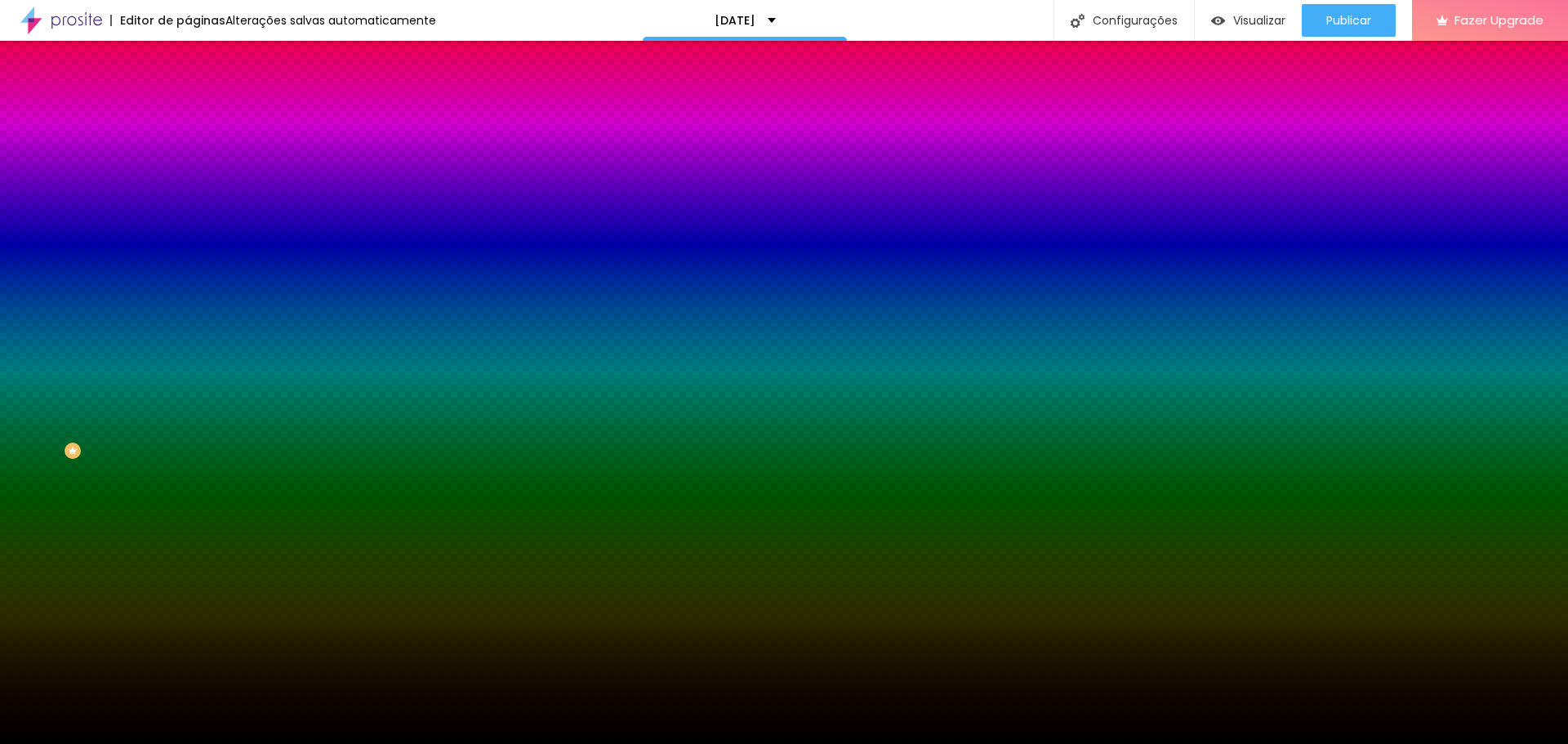
type input "50"
drag, startPoint x: 212, startPoint y: 586, endPoint x: 133, endPoint y: 587, distance: 79.0
type input "50"
drag, startPoint x: 176, startPoint y: 634, endPoint x: 132, endPoint y: 624, distance: 45.1
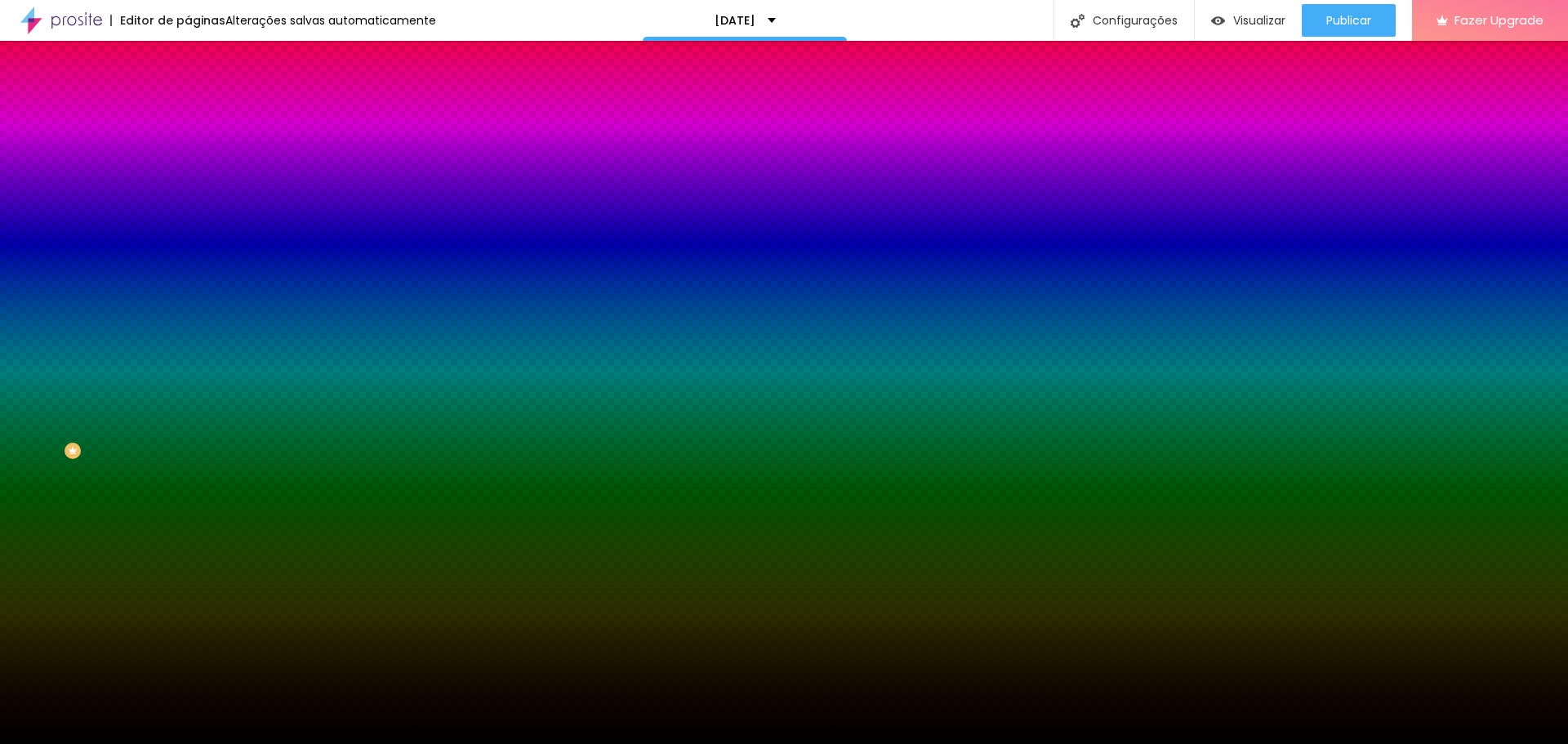
click at [342, 743] on div at bounding box center [784, 754] width 1568 height 0
click at [128, 743] on div at bounding box center [784, 744] width 1568 height 0
click at [188, 170] on span "Nenhum" at bounding box center [208, 163] width 42 height 14
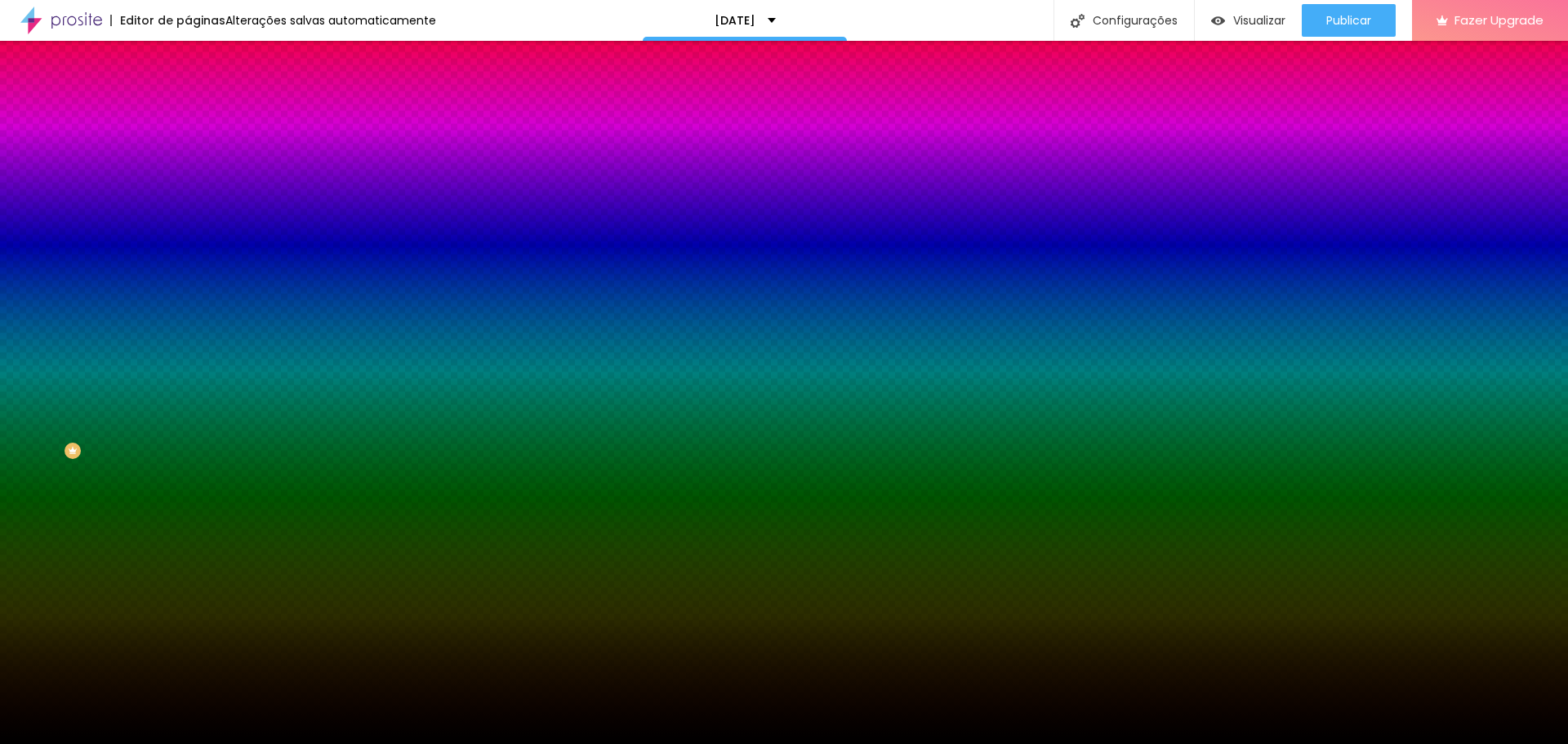
click at [188, 508] on div "Editar Seção Conteúdo Estilo Avançado Imagem de fundo Adicionar imagem Efeito d…" at bounding box center [281, 392] width 188 height 703
